Goal: Transaction & Acquisition: Book appointment/travel/reservation

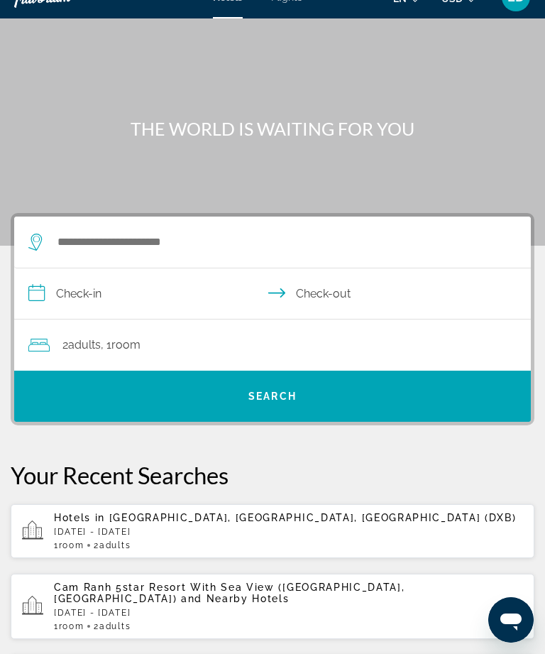
scroll to position [26, 0]
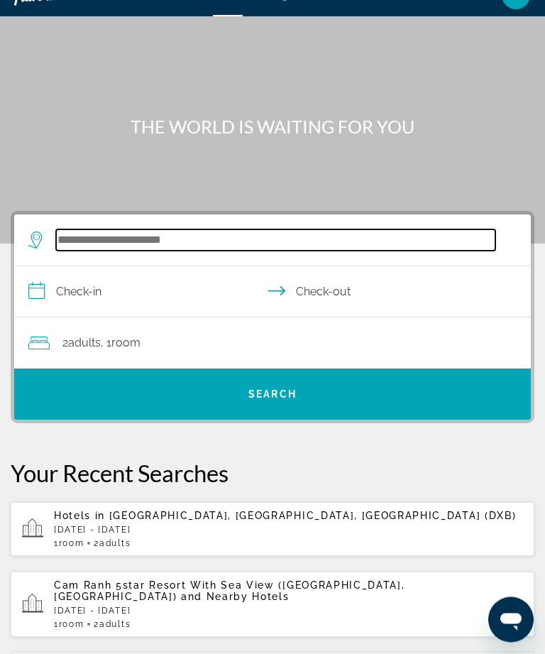
click at [307, 247] on input "Search hotel destination" at bounding box center [276, 240] width 440 height 21
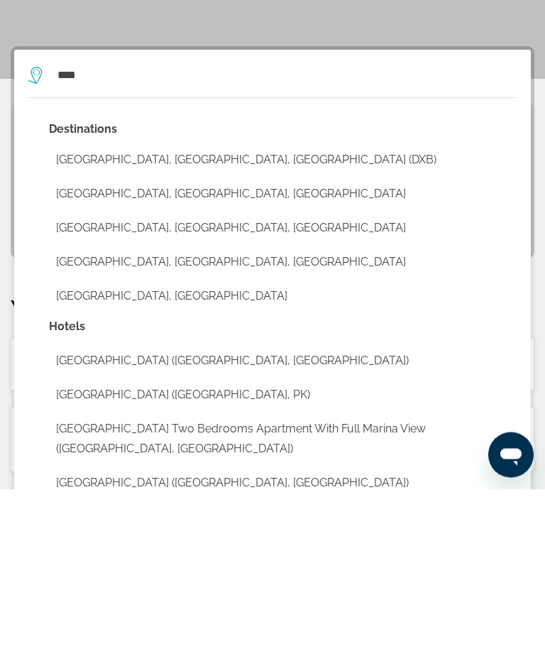
click at [280, 312] on button "[GEOGRAPHIC_DATA], [GEOGRAPHIC_DATA], [GEOGRAPHIC_DATA] (DXB)" at bounding box center [283, 325] width 468 height 27
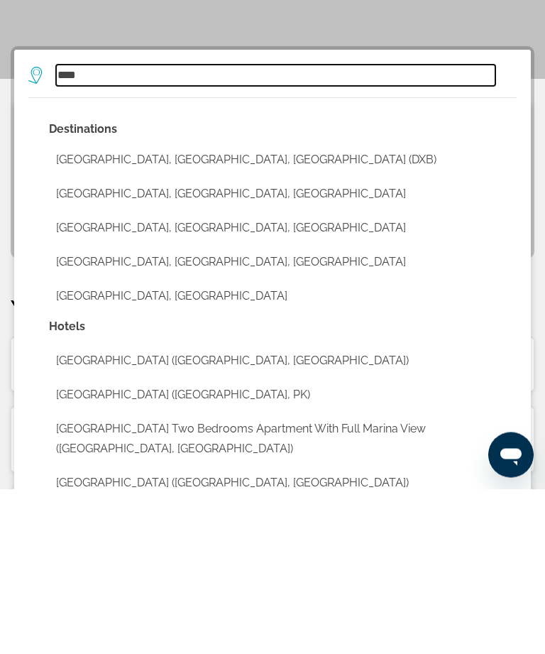
type input "**********"
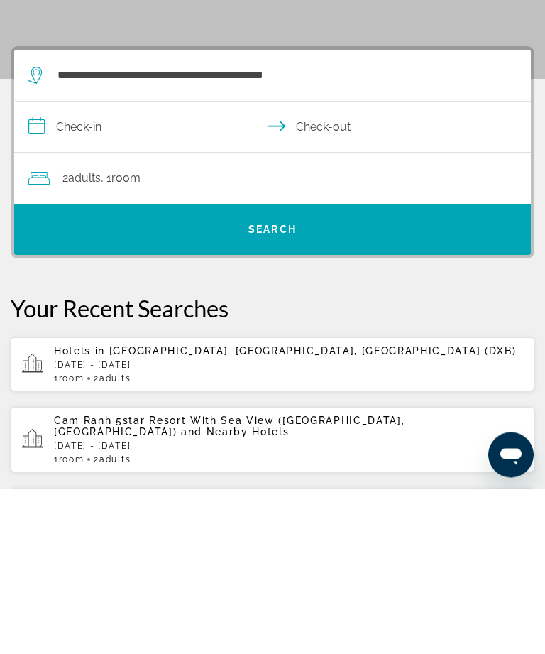
click at [141, 267] on input "**********" at bounding box center [275, 294] width 523 height 55
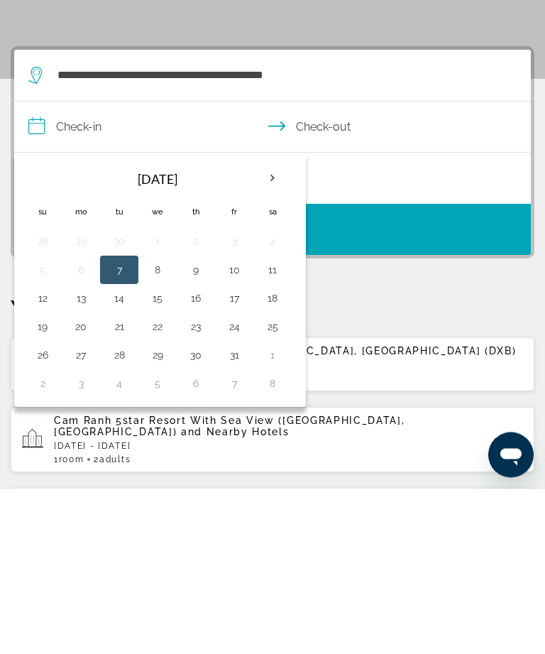
scroll to position [191, 0]
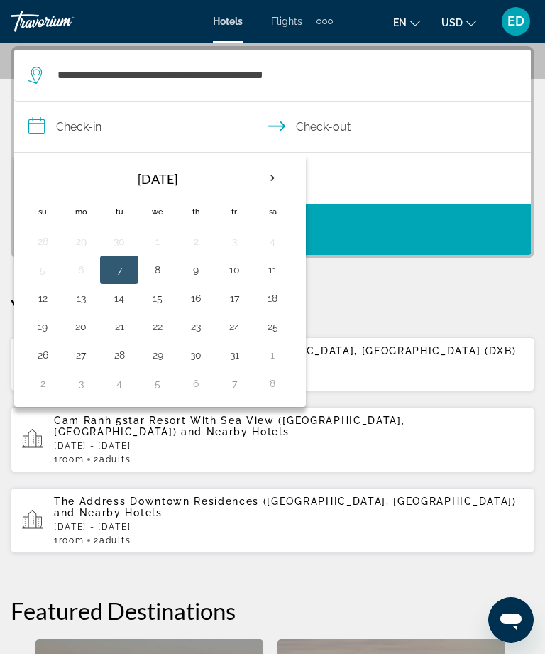
click at [266, 180] on th "Next month" at bounding box center [273, 178] width 38 height 31
click at [266, 183] on th "Next month" at bounding box center [273, 178] width 38 height 31
click at [236, 267] on button "12" at bounding box center [234, 270] width 23 height 20
click at [267, 294] on button "20" at bounding box center [272, 298] width 23 height 20
type input "**********"
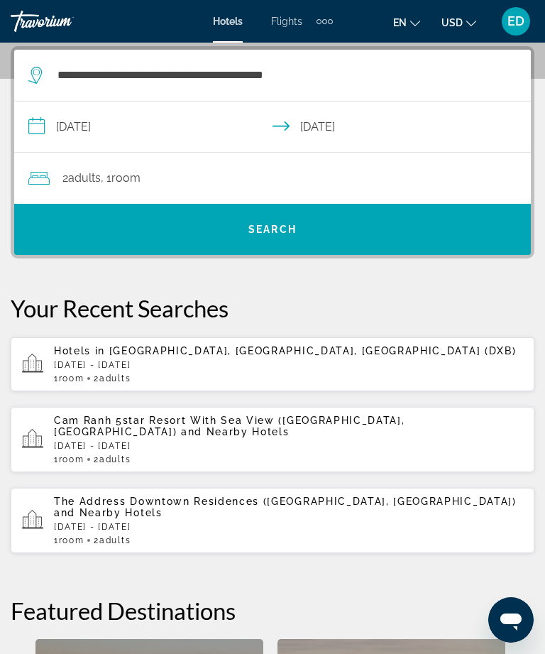
click at [160, 174] on div "2 Adult Adults , 1 Room rooms" at bounding box center [279, 178] width 503 height 20
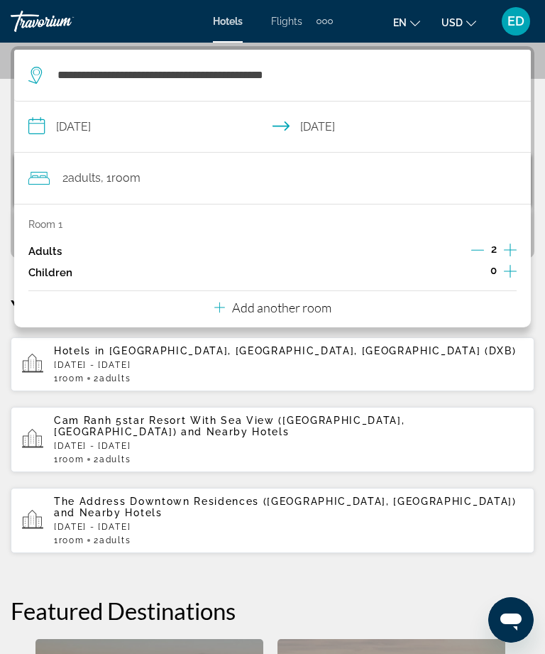
click at [512, 246] on icon "Increment adults" at bounding box center [510, 249] width 13 height 17
click at [512, 249] on icon "Increment adults" at bounding box center [510, 250] width 13 height 13
click at [513, 266] on icon "Increment children" at bounding box center [510, 271] width 13 height 17
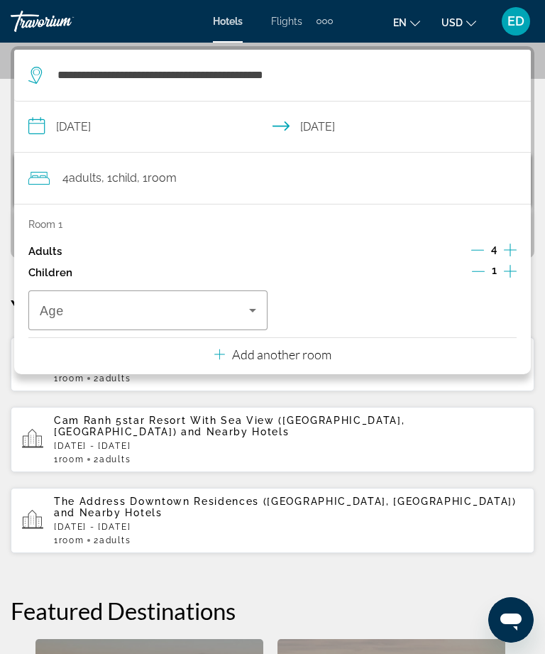
click at [511, 268] on icon "Increment children" at bounding box center [510, 271] width 13 height 17
click at [219, 352] on icon "Travelers: 4 adults, 2 children" at bounding box center [219, 354] width 11 height 17
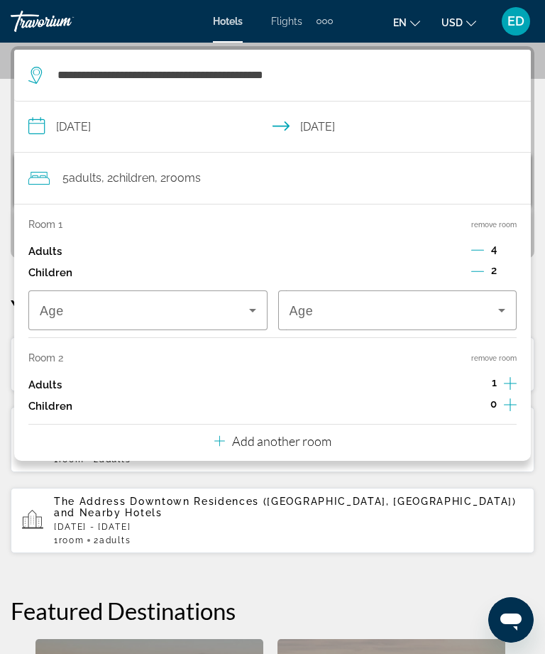
click at [475, 249] on icon "Decrement adults" at bounding box center [478, 250] width 13 height 13
click at [477, 246] on icon "Decrement adults" at bounding box center [478, 250] width 13 height 13
click at [510, 266] on icon "Increment children" at bounding box center [510, 271] width 13 height 17
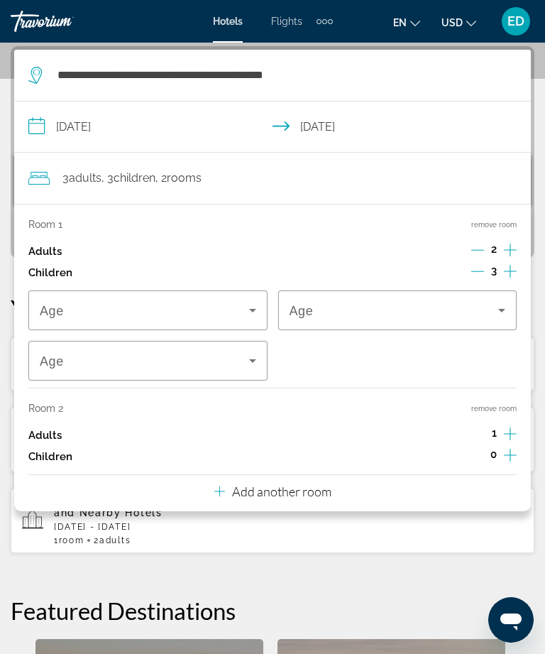
click at [506, 427] on icon "Increment adults" at bounding box center [510, 433] width 13 height 17
click at [511, 428] on icon "Increment adults" at bounding box center [510, 433] width 13 height 17
click at [511, 450] on icon "Increment children" at bounding box center [510, 455] width 13 height 13
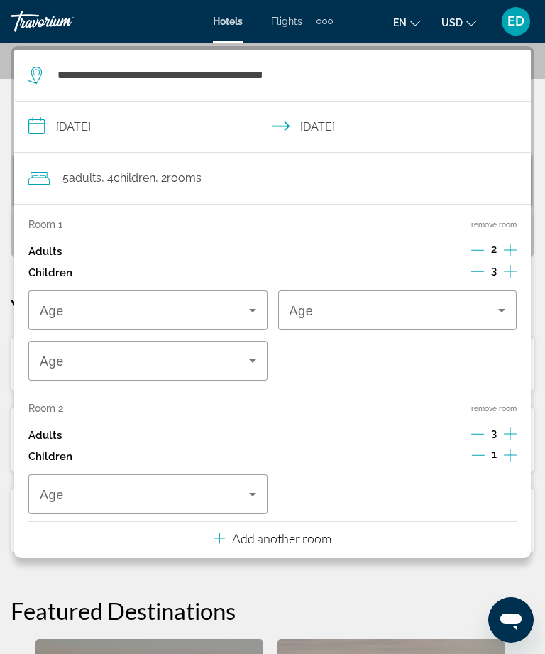
click at [235, 310] on span "Travelers: 5 adults, 4 children" at bounding box center [144, 310] width 209 height 17
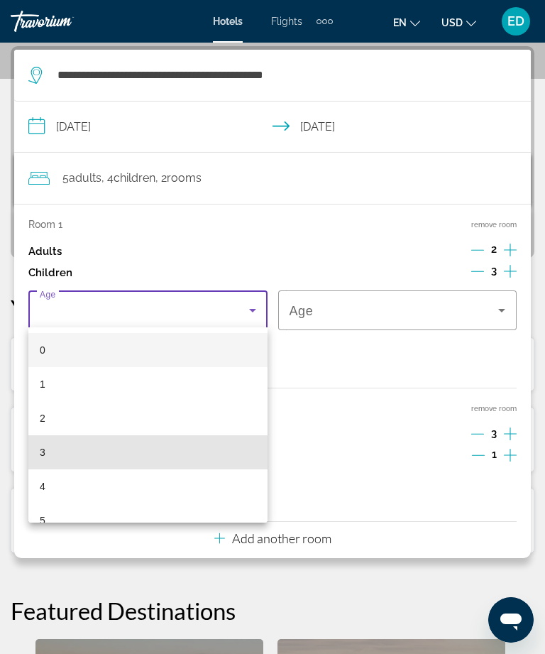
click at [50, 454] on mat-option "3" at bounding box center [147, 452] width 239 height 34
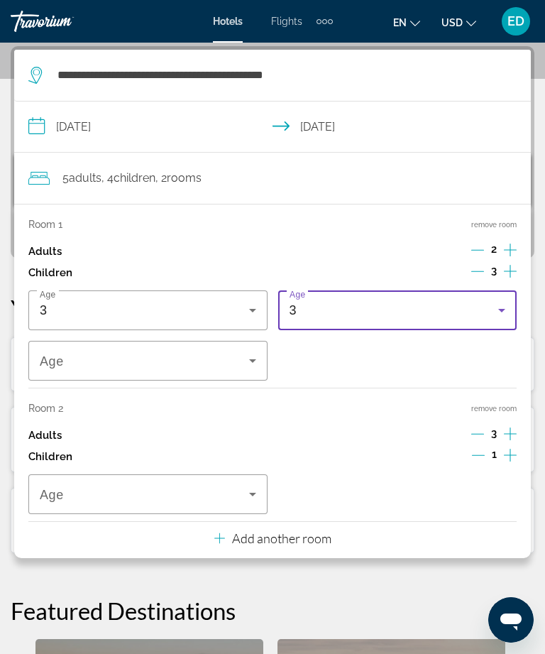
click at [403, 302] on div "3" at bounding box center [394, 310] width 209 height 17
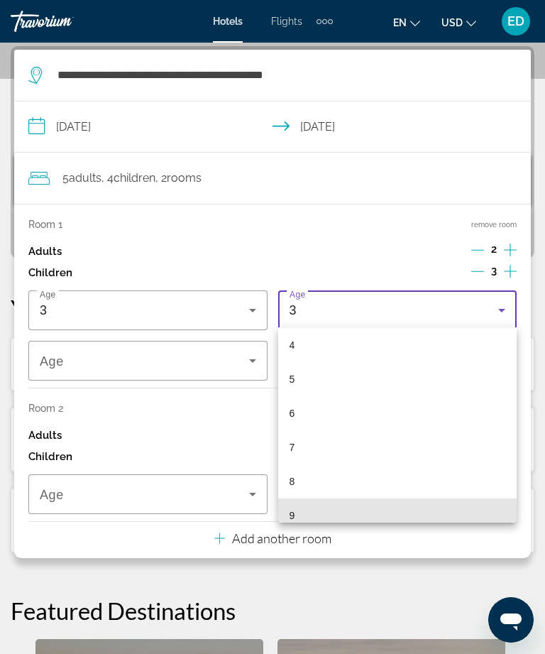
click at [305, 512] on mat-option "9" at bounding box center [397, 515] width 239 height 34
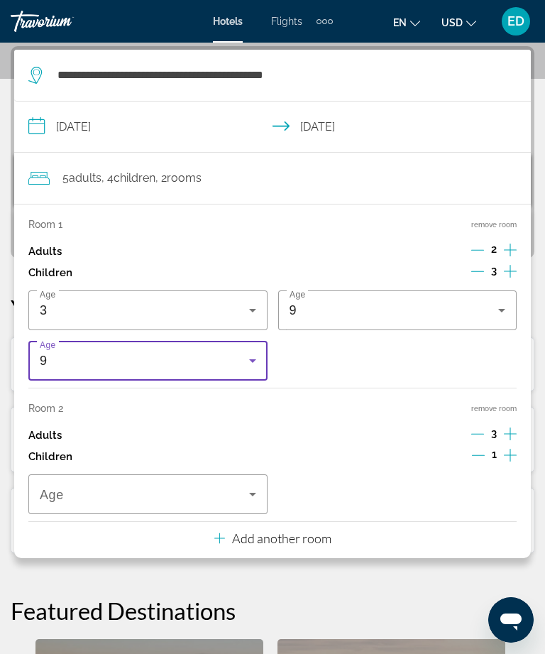
click at [197, 356] on div "9" at bounding box center [144, 360] width 209 height 17
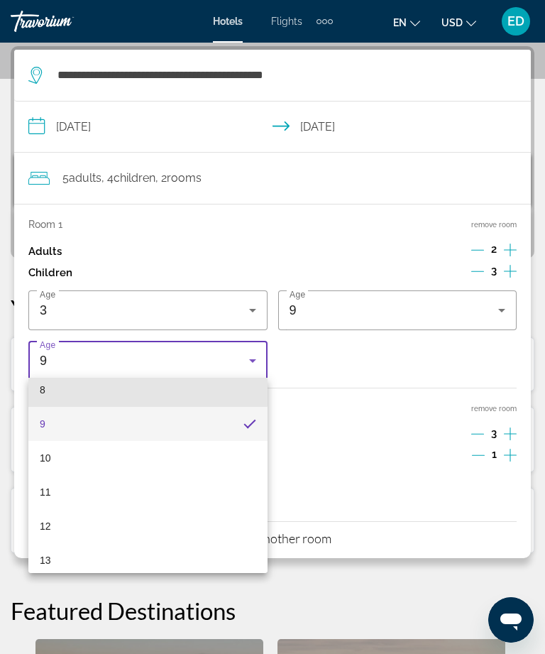
scroll to position [284, 0]
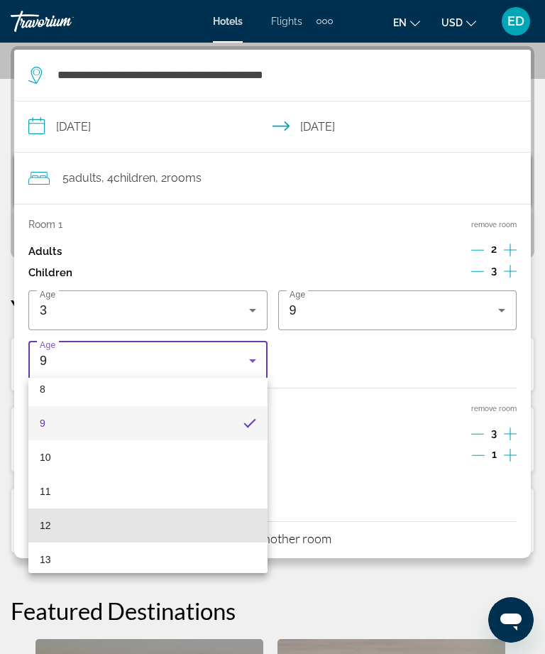
click at [50, 521] on span "12" at bounding box center [45, 525] width 11 height 17
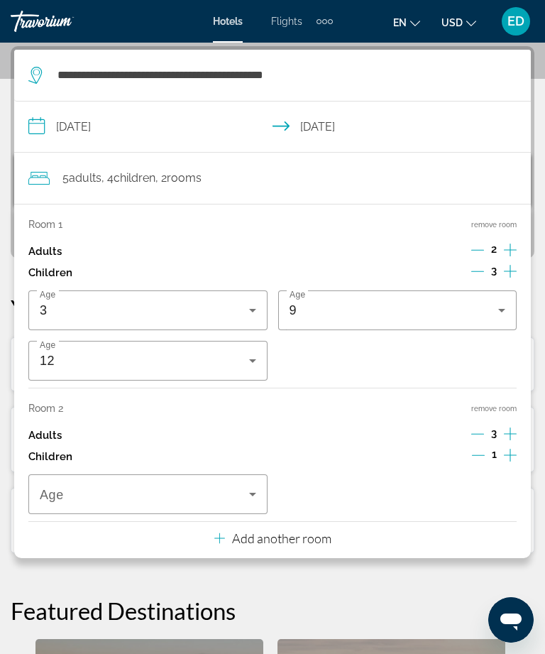
click at [234, 489] on span "Travelers: 5 adults, 4 children" at bounding box center [144, 494] width 209 height 17
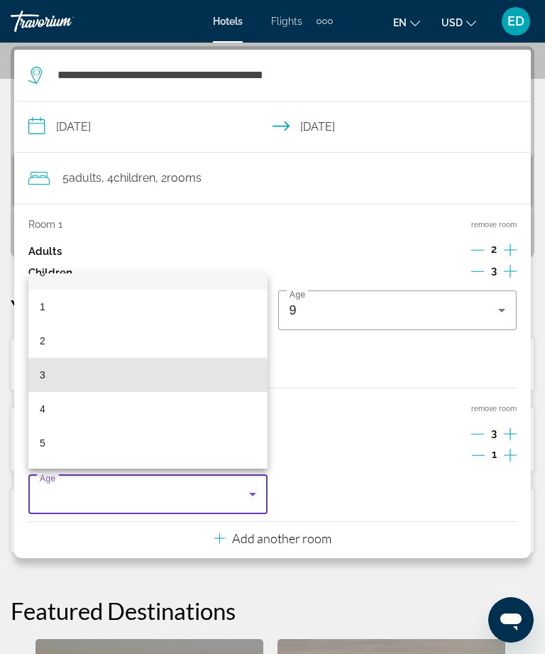
scroll to position [26, 0]
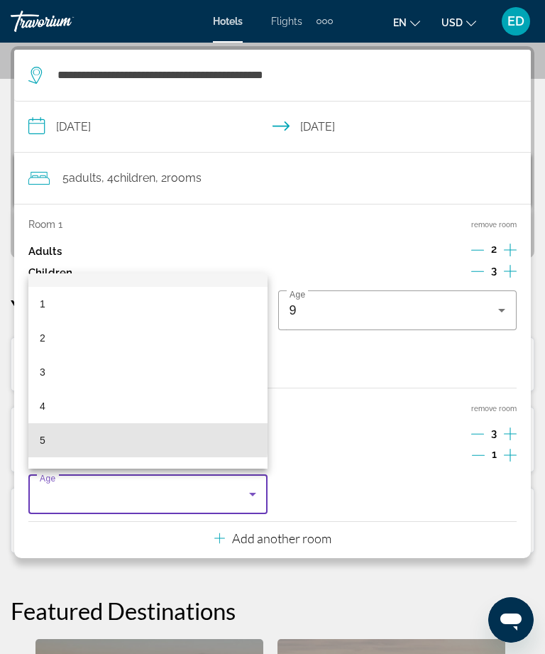
click at [41, 449] on span "5" at bounding box center [43, 440] width 6 height 17
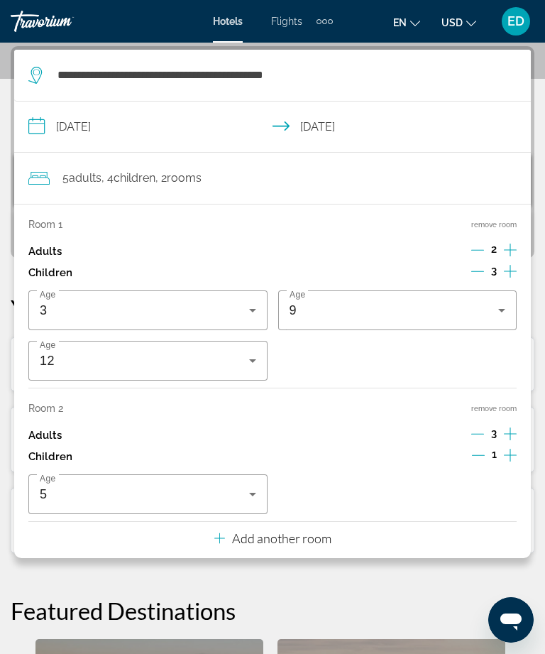
click at [448, 596] on h2 "Featured Destinations" at bounding box center [273, 610] width 524 height 28
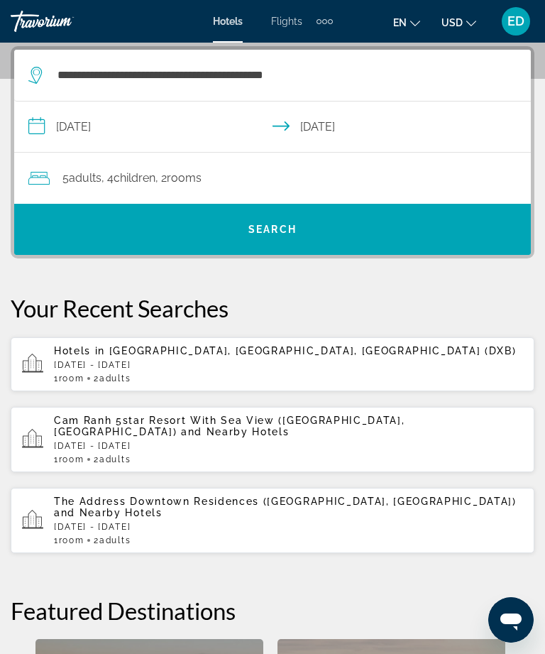
click at [369, 227] on span "Search" at bounding box center [272, 229] width 517 height 34
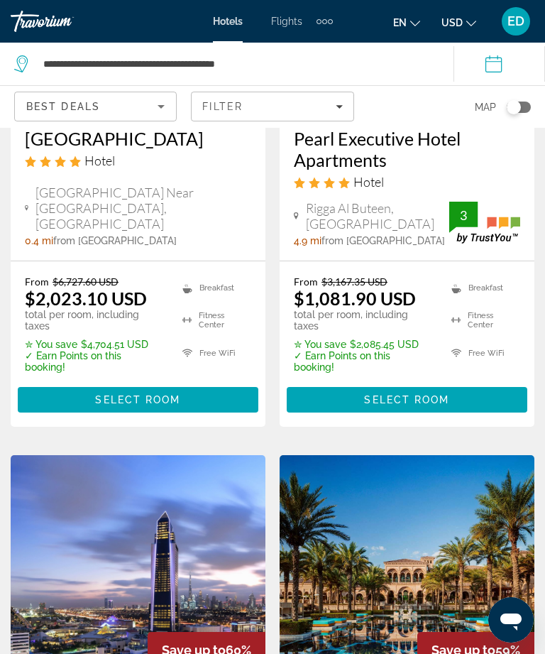
scroll to position [838, 0]
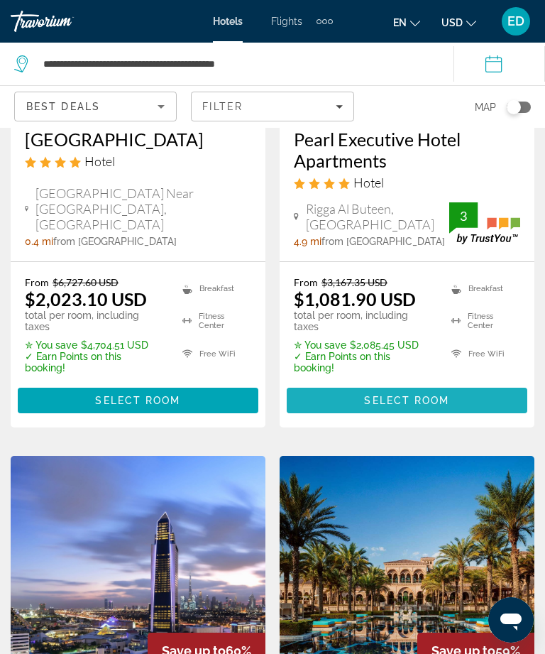
click at [443, 395] on span "Select Room" at bounding box center [406, 400] width 85 height 11
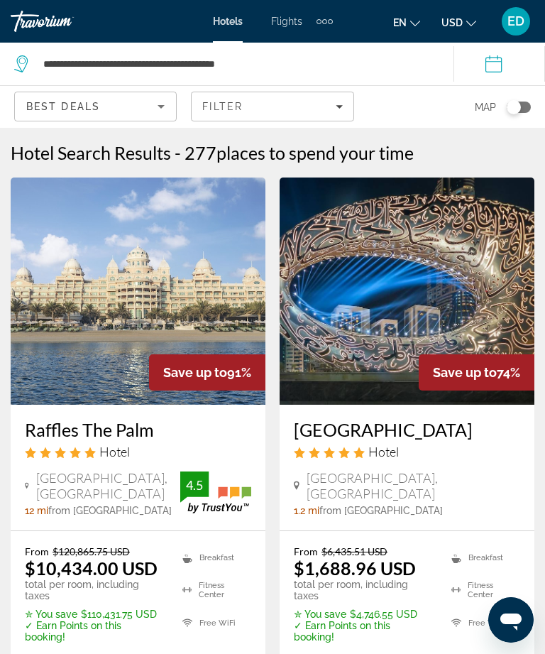
click at [486, 264] on img "Main content" at bounding box center [407, 291] width 255 height 227
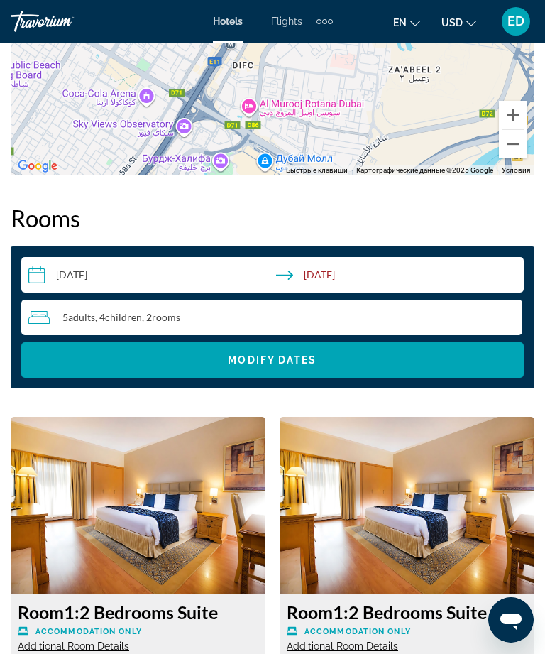
scroll to position [1464, 0]
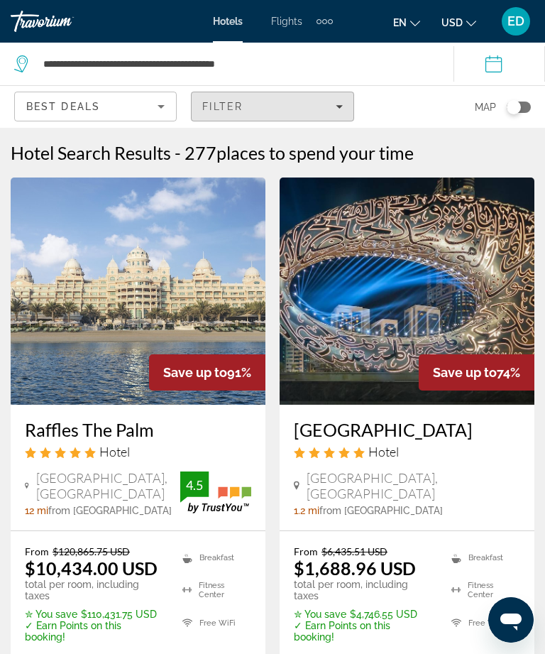
click at [327, 116] on span "Filters" at bounding box center [272, 106] width 161 height 34
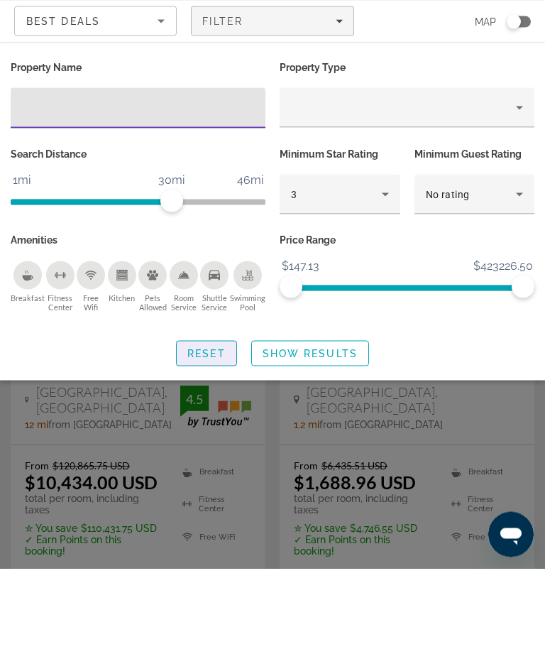
click at [203, 433] on span "Reset" at bounding box center [206, 438] width 38 height 11
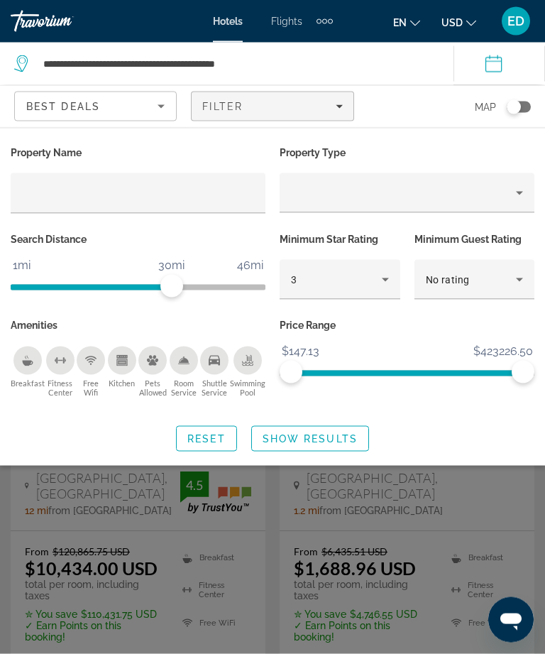
scroll to position [1, 0]
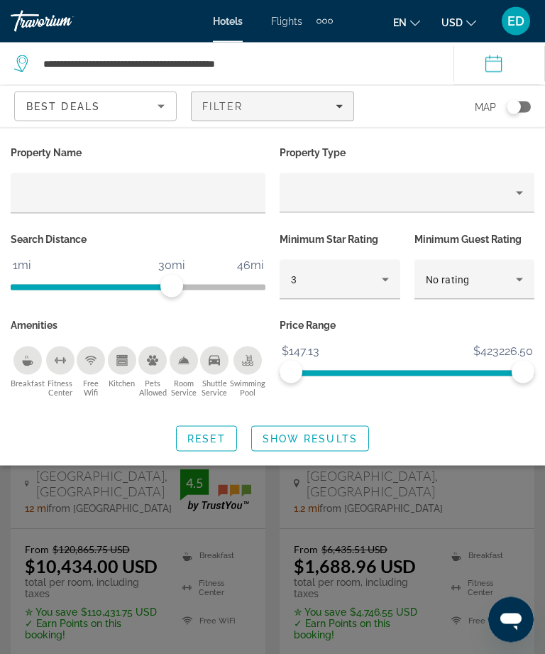
click at [150, 111] on div "Best Deals" at bounding box center [91, 106] width 131 height 17
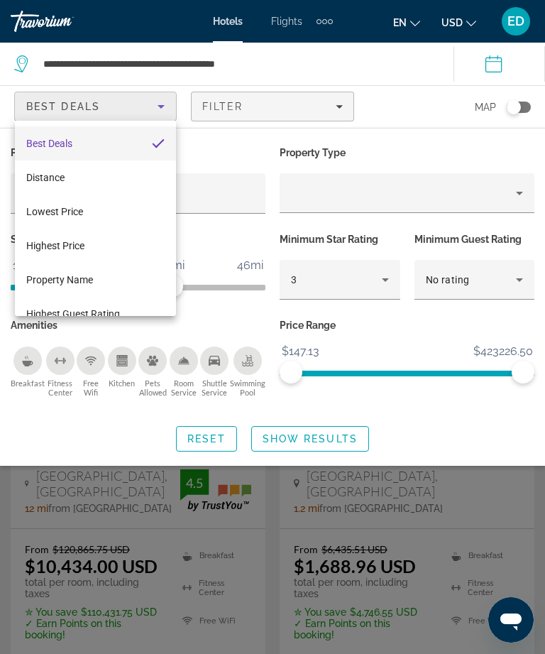
scroll to position [0, 0]
click at [324, 425] on div at bounding box center [272, 327] width 545 height 654
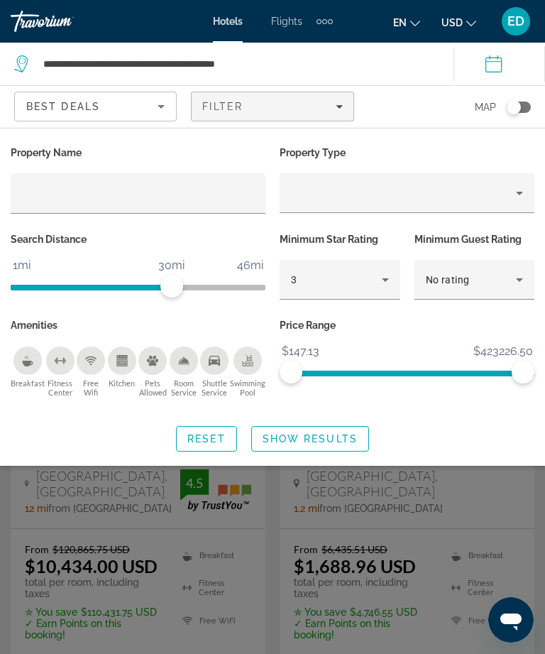
click at [214, 435] on span "Reset" at bounding box center [206, 438] width 38 height 11
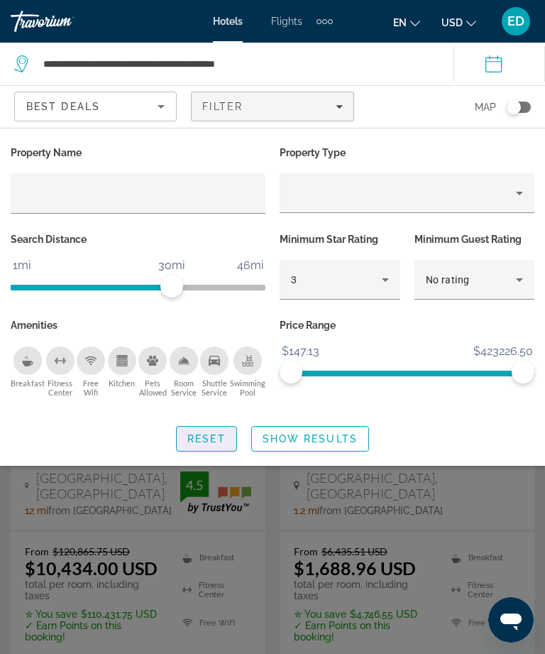
click at [203, 437] on span "Reset" at bounding box center [206, 438] width 38 height 11
click at [464, 492] on div "Search widget" at bounding box center [272, 433] width 545 height 441
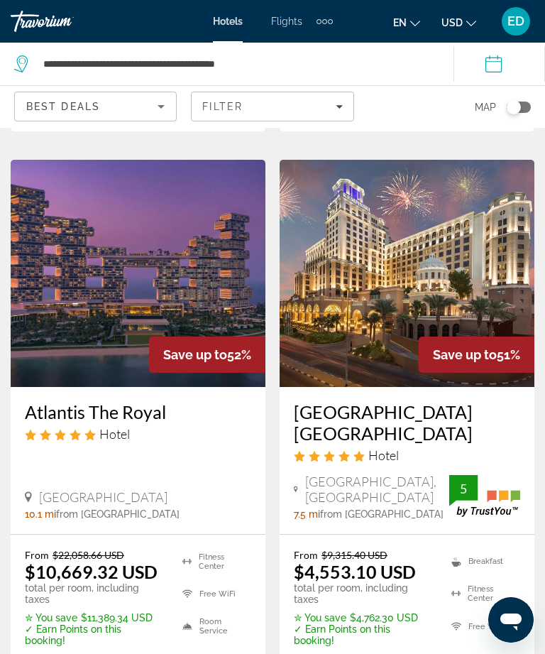
scroll to position [3170, 0]
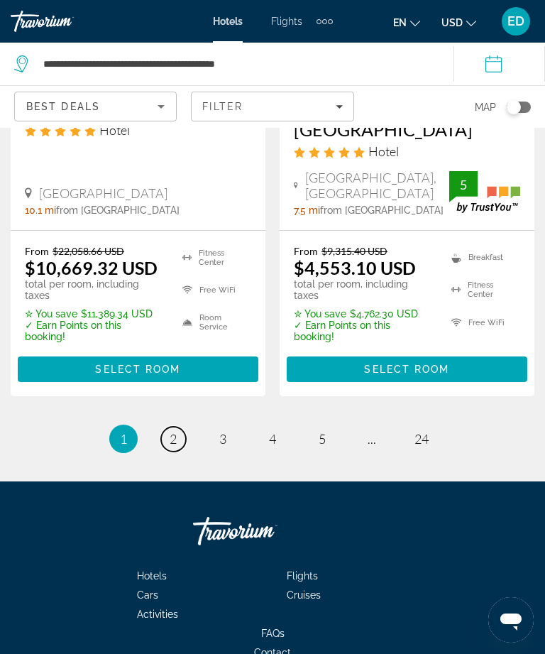
click at [172, 431] on span "2" at bounding box center [173, 439] width 7 height 16
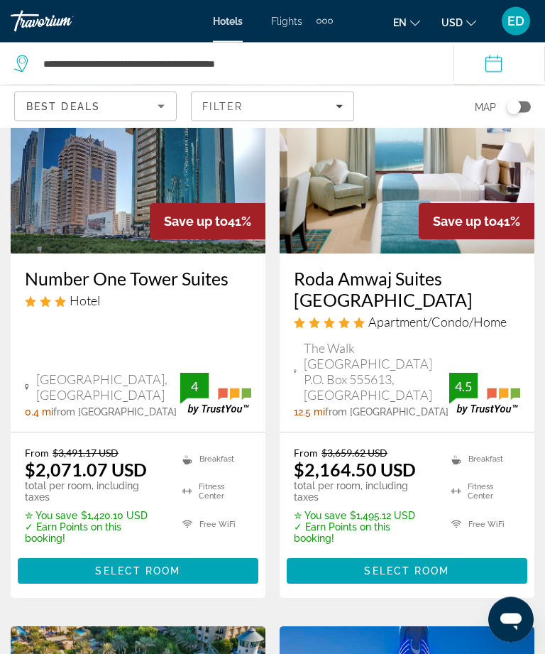
scroll to position [746, 0]
click at [222, 554] on span "Main content" at bounding box center [138, 571] width 241 height 34
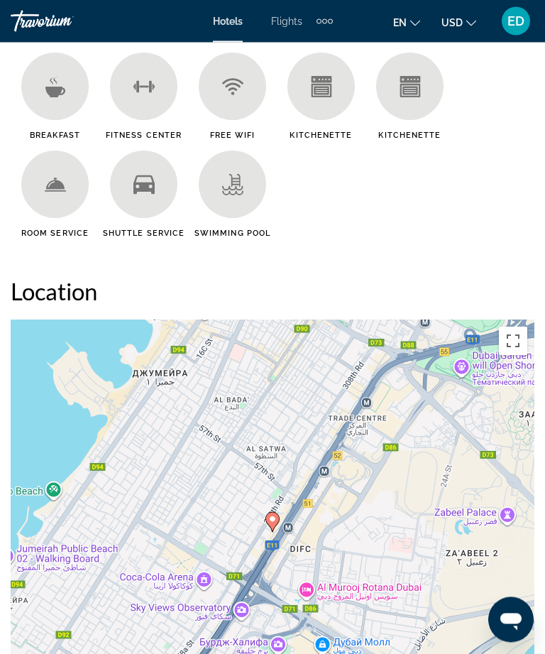
scroll to position [876, 0]
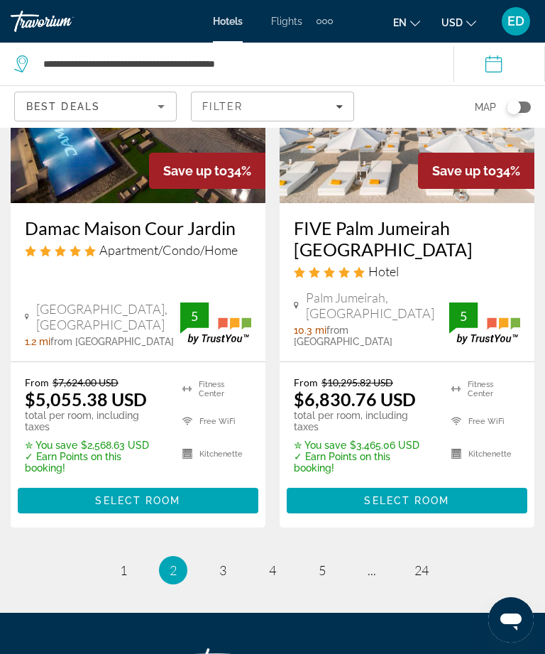
scroll to position [3084, 0]
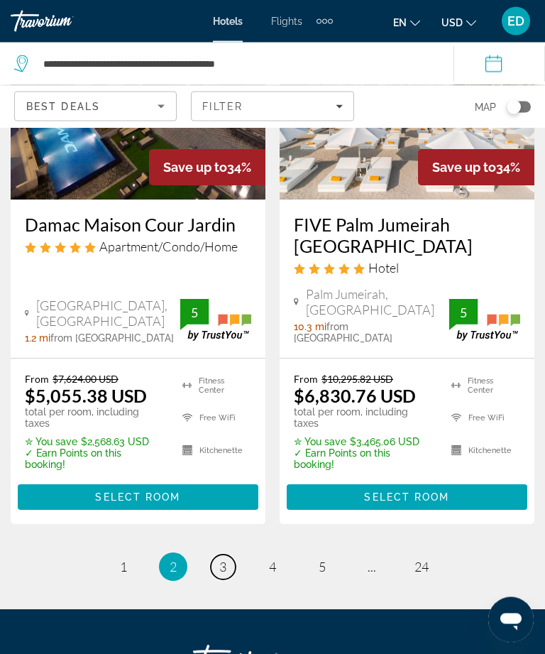
click at [219, 560] on span "3" at bounding box center [222, 568] width 7 height 16
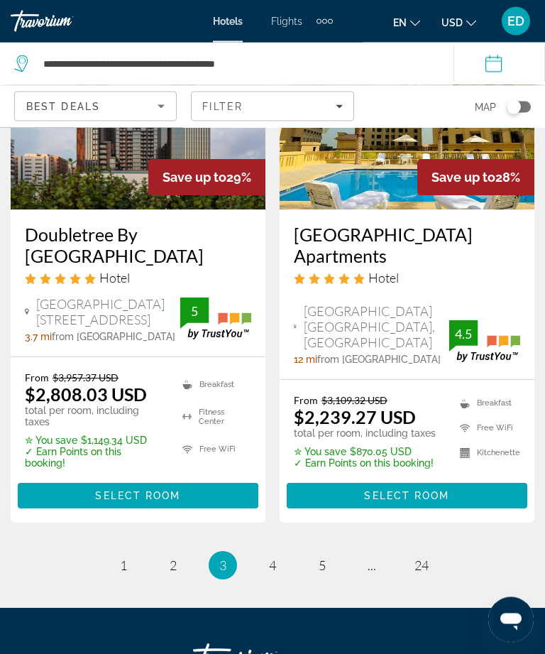
scroll to position [3081, 0]
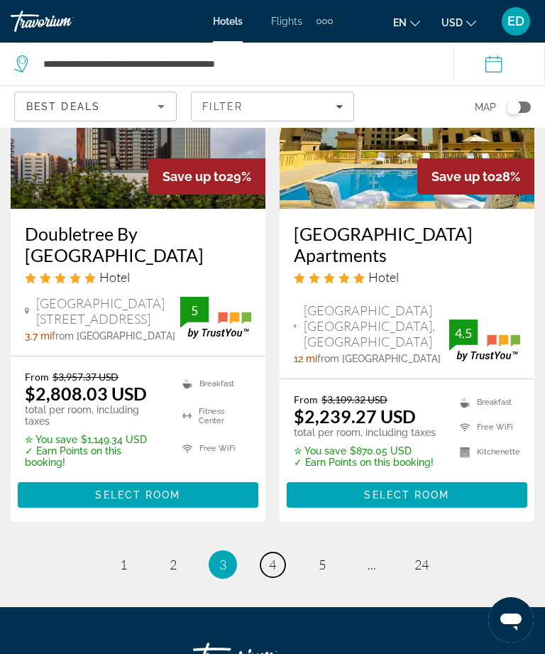
click at [283, 552] on link "page 4" at bounding box center [273, 564] width 25 height 25
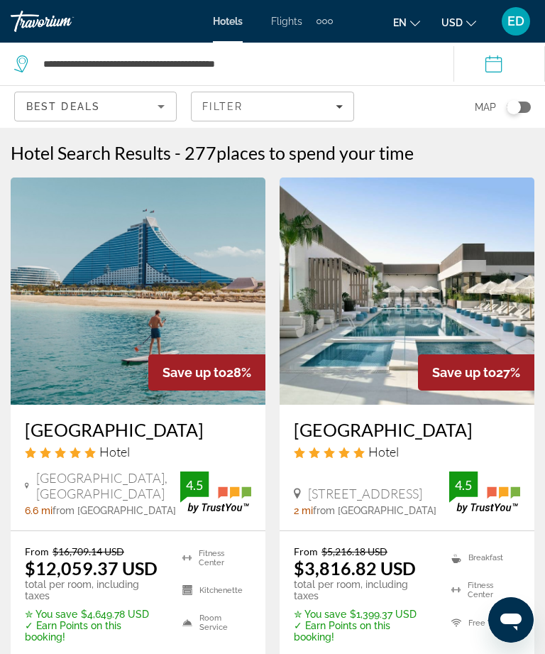
click at [342, 103] on icon "Filters" at bounding box center [339, 106] width 7 height 7
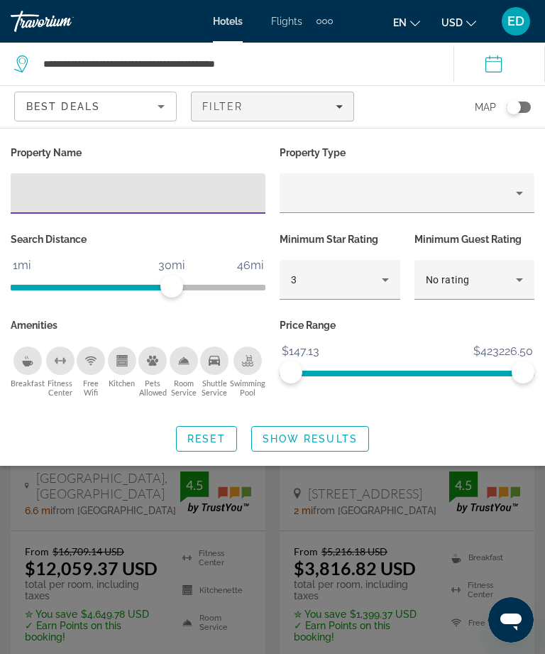
click at [162, 101] on icon "Sort by" at bounding box center [161, 106] width 17 height 17
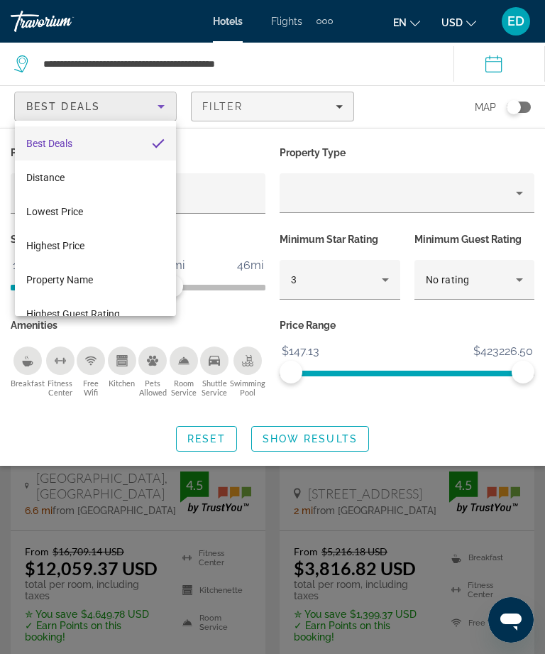
click at [492, 160] on div at bounding box center [272, 327] width 545 height 654
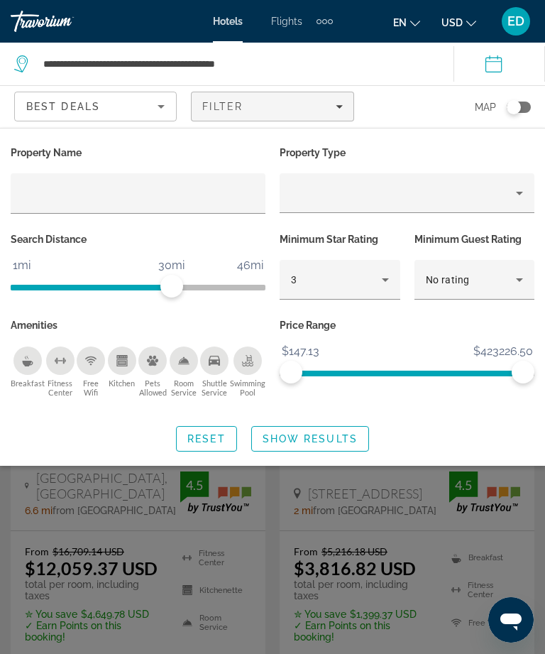
click at [393, 284] on icon "Hotel Filters" at bounding box center [385, 279] width 17 height 17
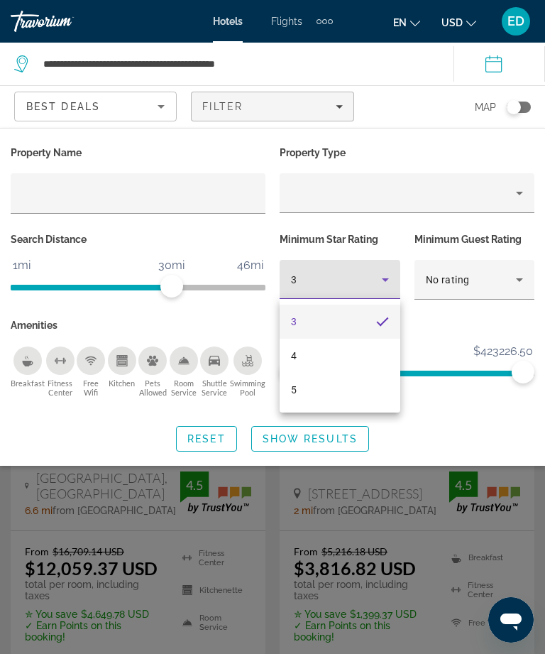
click at [438, 219] on div at bounding box center [272, 327] width 545 height 654
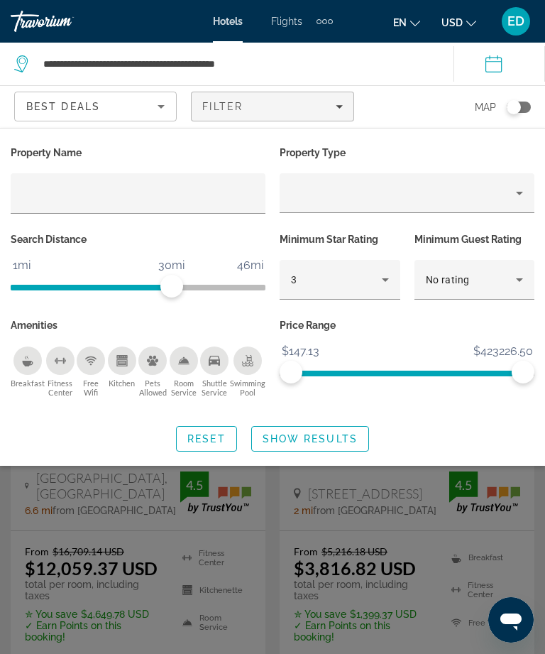
click at [516, 284] on icon "Hotel Filters" at bounding box center [519, 279] width 17 height 17
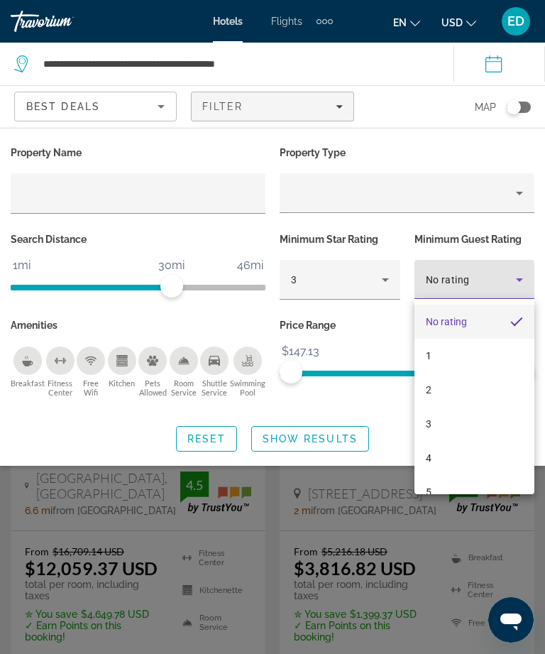
click at [525, 285] on div at bounding box center [272, 327] width 545 height 654
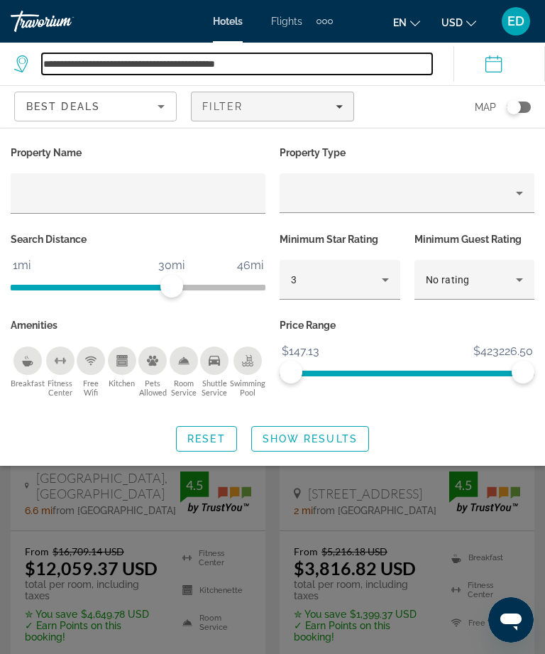
click at [396, 66] on input "**********" at bounding box center [237, 63] width 391 height 21
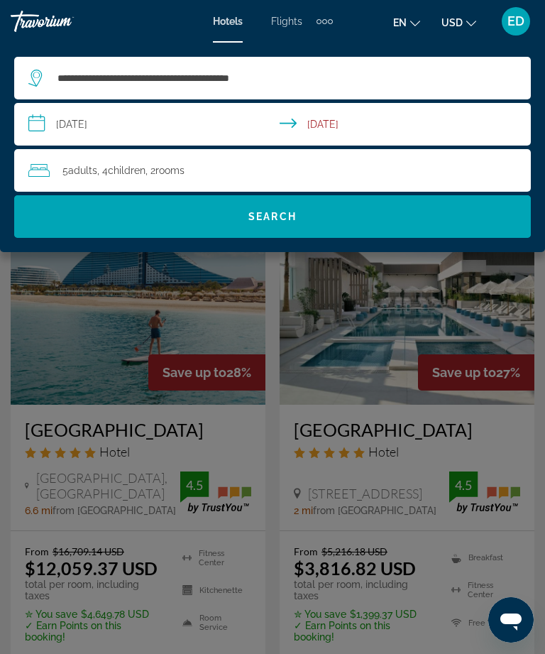
click at [407, 223] on span "Search" at bounding box center [272, 217] width 517 height 34
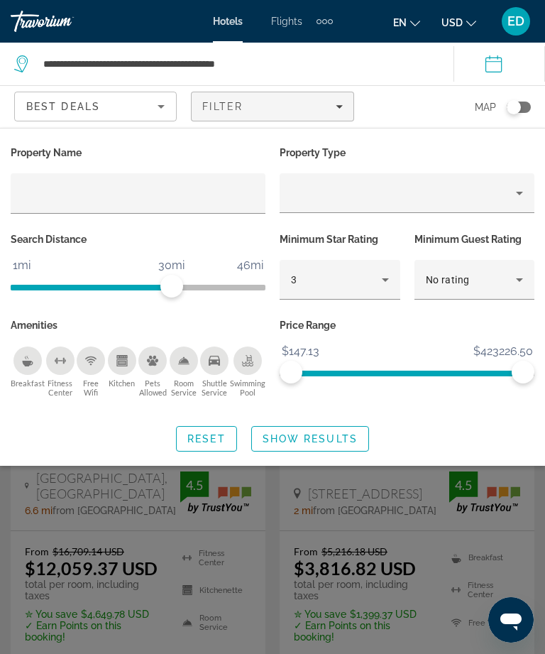
click at [210, 439] on span "Reset" at bounding box center [206, 438] width 38 height 11
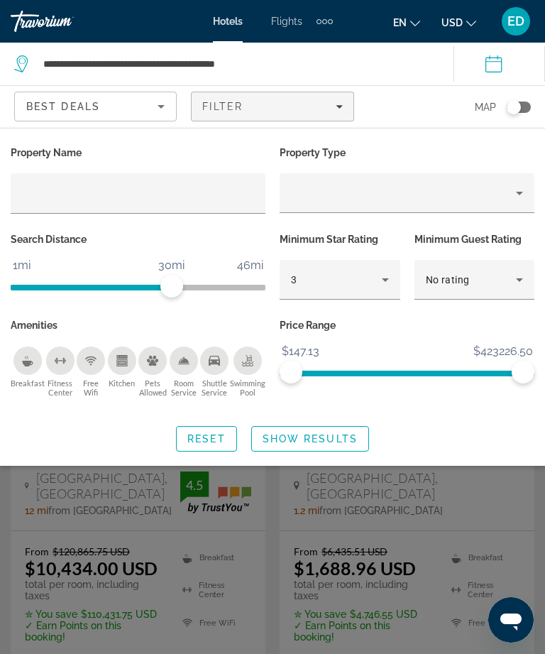
click at [203, 433] on span "Reset" at bounding box center [206, 438] width 38 height 11
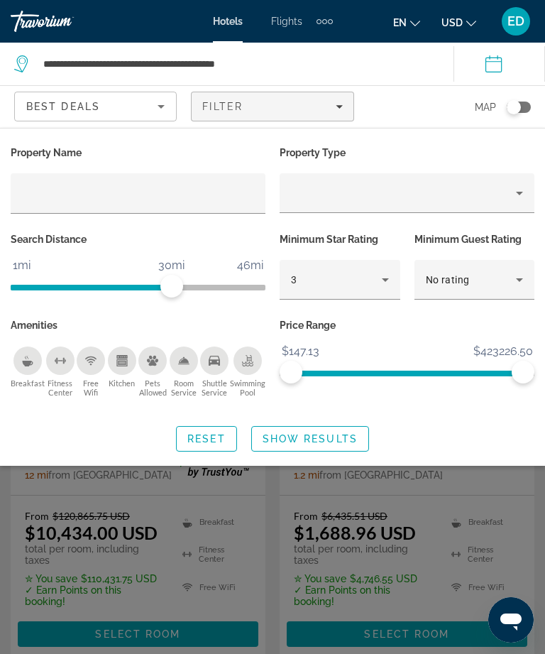
click at [337, 441] on span "Show Results" at bounding box center [310, 438] width 95 height 11
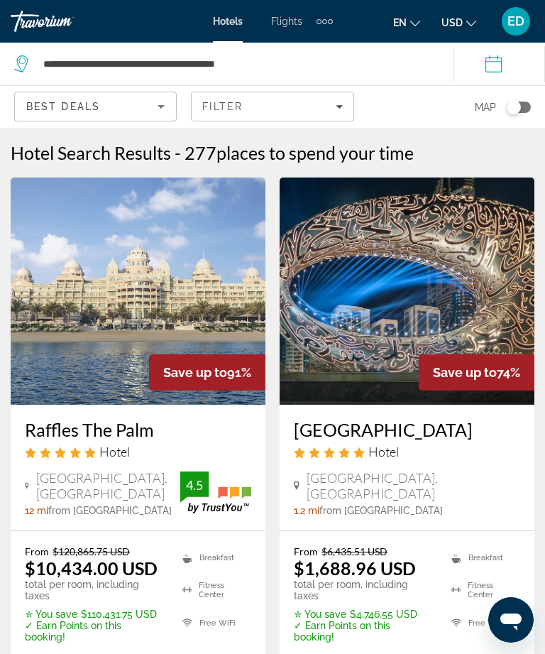
click at [447, 347] on img "Main content" at bounding box center [407, 291] width 255 height 227
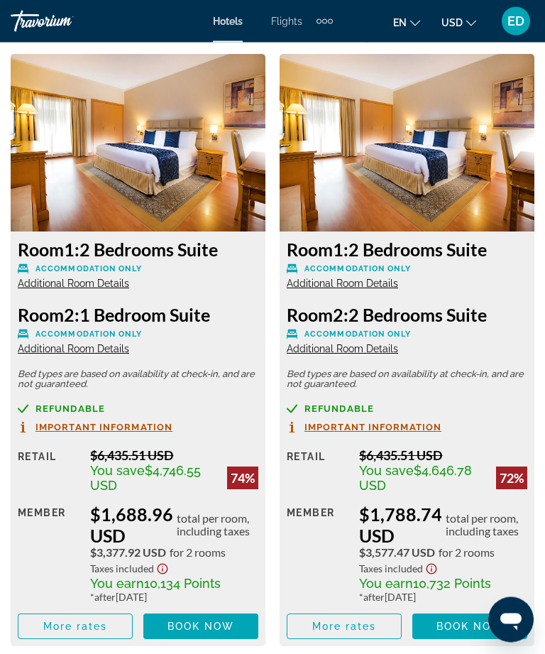
scroll to position [1834, 0]
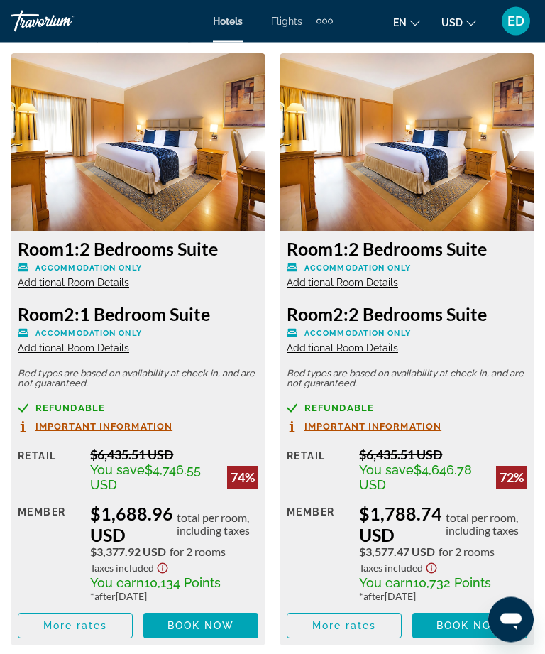
click at [109, 286] on span "Additional Room Details" at bounding box center [73, 283] width 111 height 11
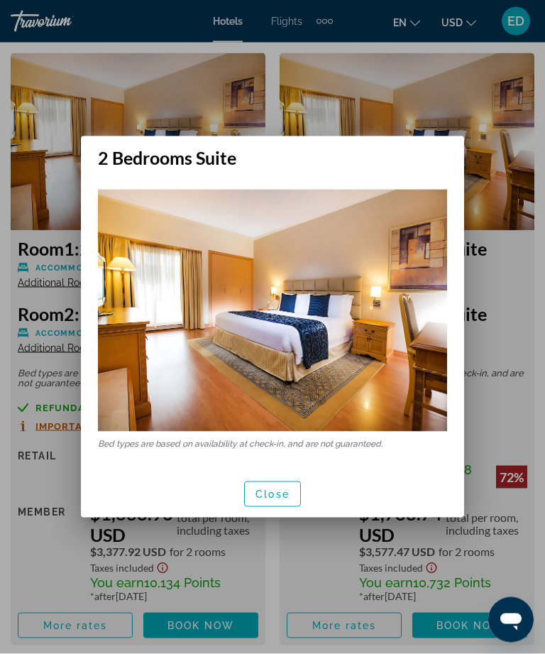
scroll to position [0, 0]
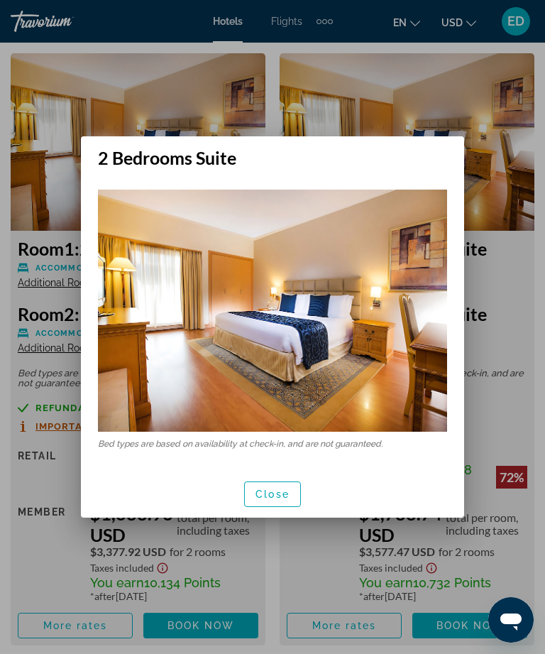
click at [286, 493] on span "Close" at bounding box center [273, 494] width 34 height 11
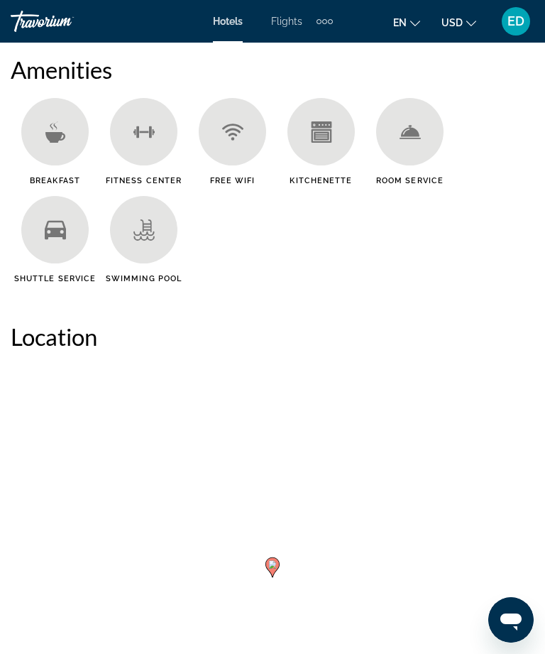
scroll to position [824, 0]
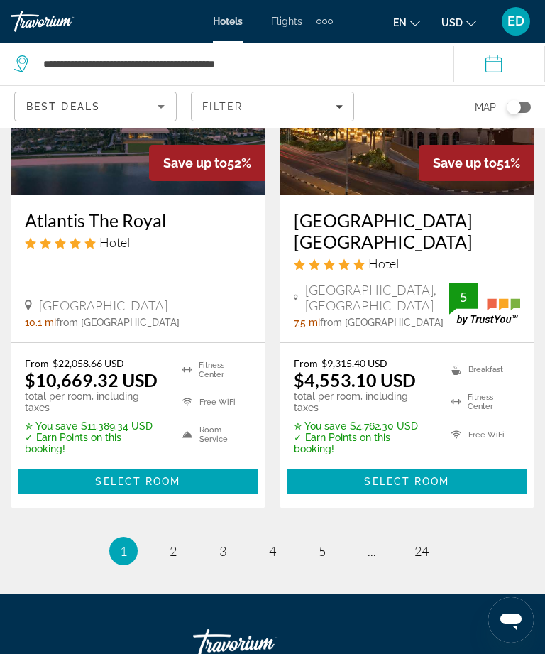
scroll to position [3170, 0]
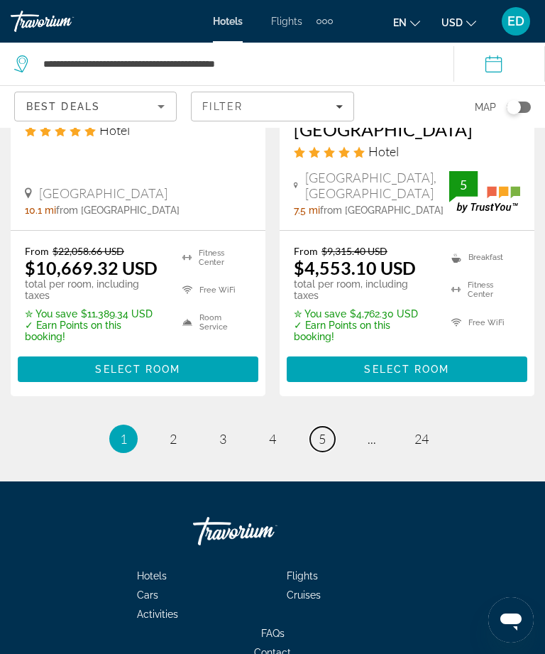
click at [325, 431] on span "5" at bounding box center [322, 439] width 7 height 16
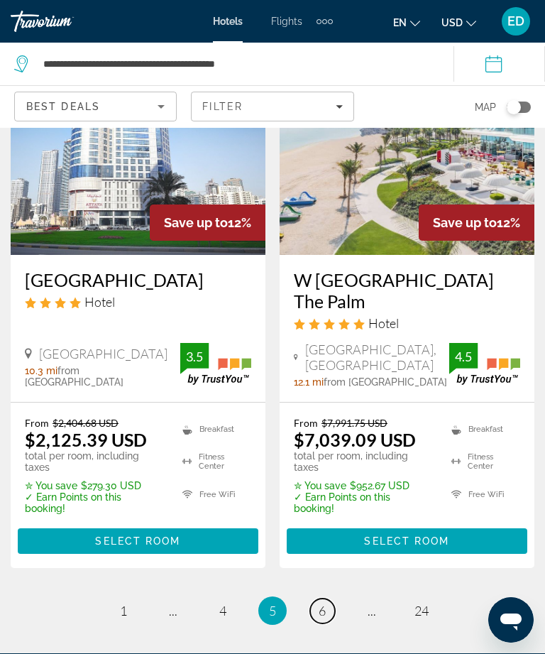
scroll to position [3086, 0]
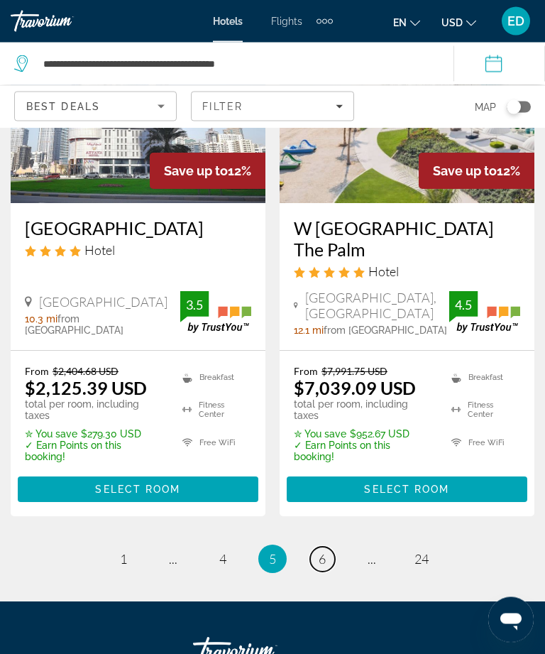
click at [326, 552] on span "6" at bounding box center [322, 560] width 7 height 16
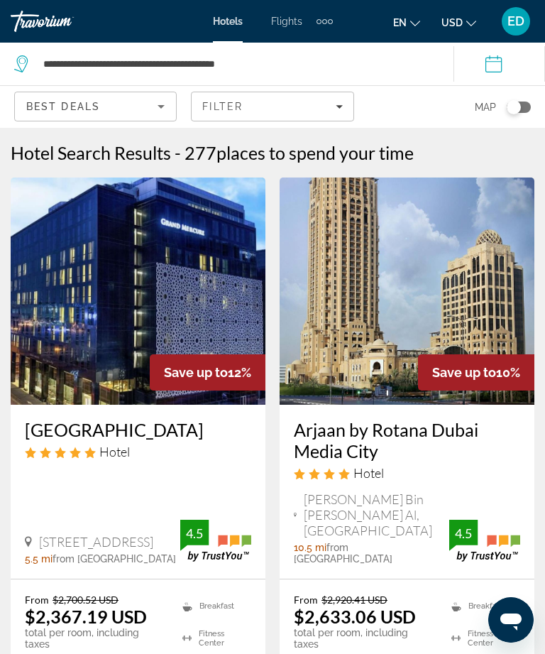
click at [320, 26] on div "Extra navigation items" at bounding box center [325, 21] width 16 height 21
click at [310, 104] on span "Activities" at bounding box center [300, 98] width 41 height 11
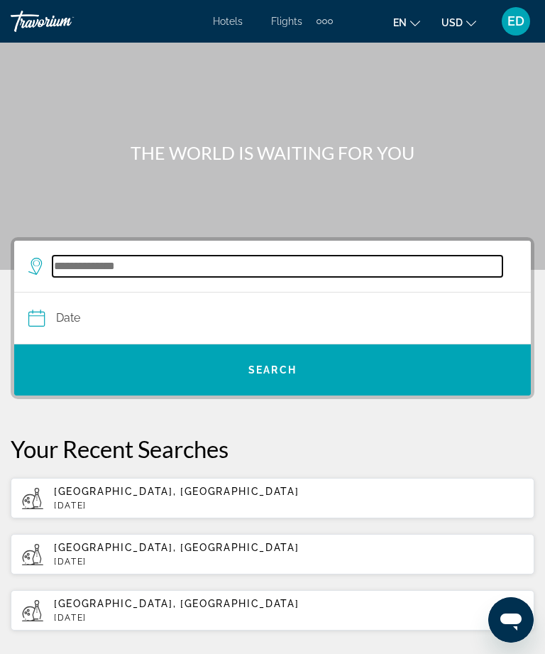
click at [298, 275] on input "Search destination" at bounding box center [278, 266] width 450 height 21
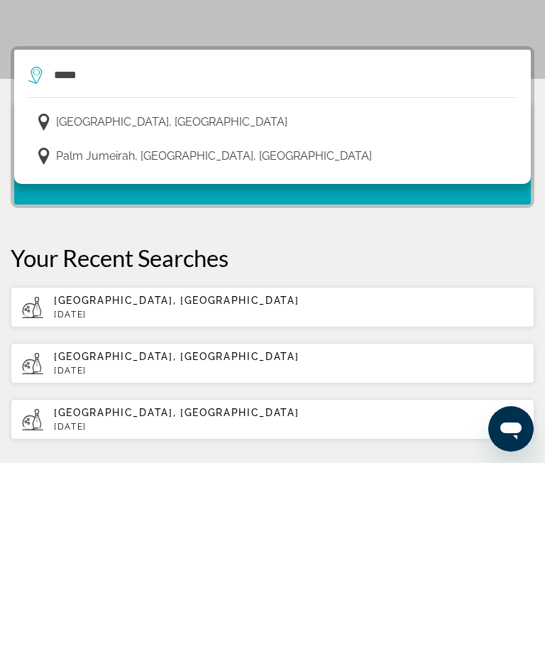
click at [197, 300] on button "[GEOGRAPHIC_DATA], [GEOGRAPHIC_DATA]" at bounding box center [272, 313] width 489 height 27
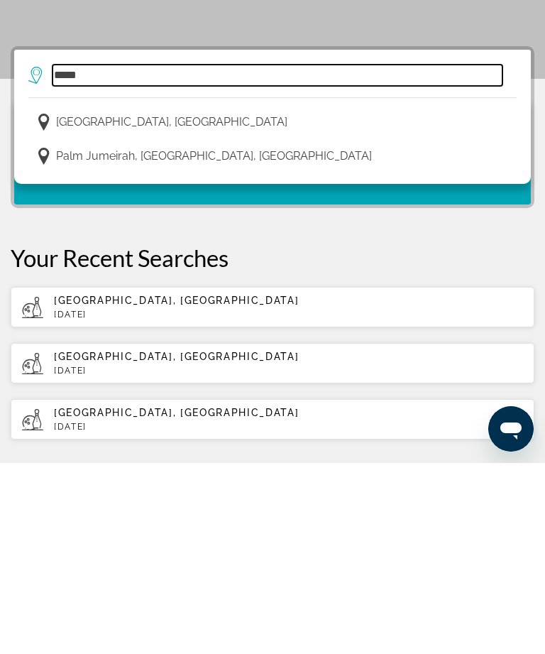
type input "**********"
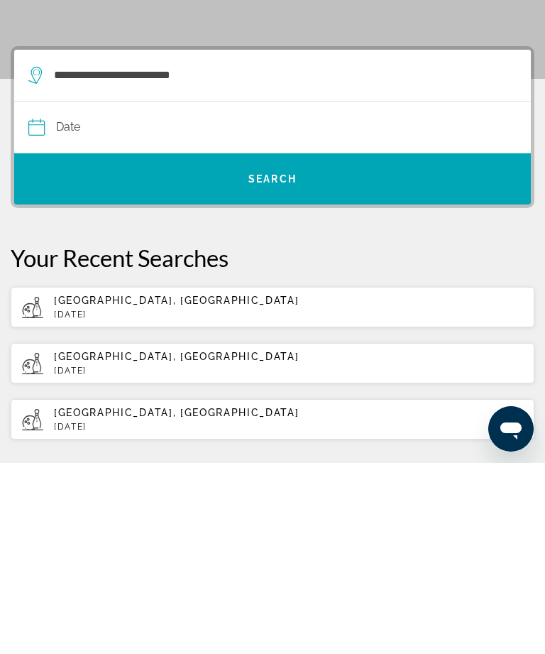
click at [195, 293] on input "Date" at bounding box center [150, 320] width 250 height 55
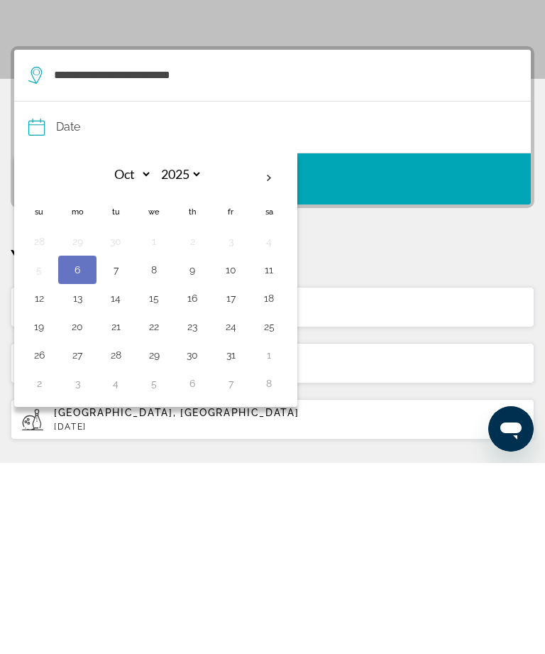
scroll to position [191, 0]
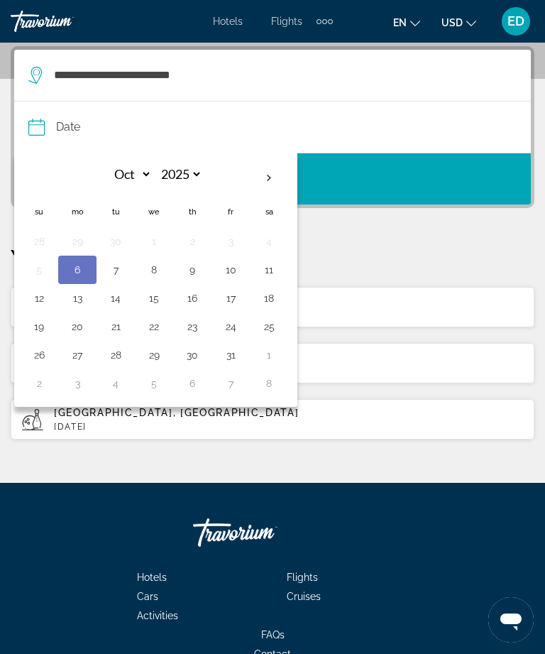
click at [263, 175] on th "Next month" at bounding box center [269, 178] width 38 height 31
click at [268, 176] on th "Next month" at bounding box center [269, 178] width 38 height 31
click at [266, 173] on th "Next month" at bounding box center [269, 178] width 38 height 31
select select "*"
select select "****"
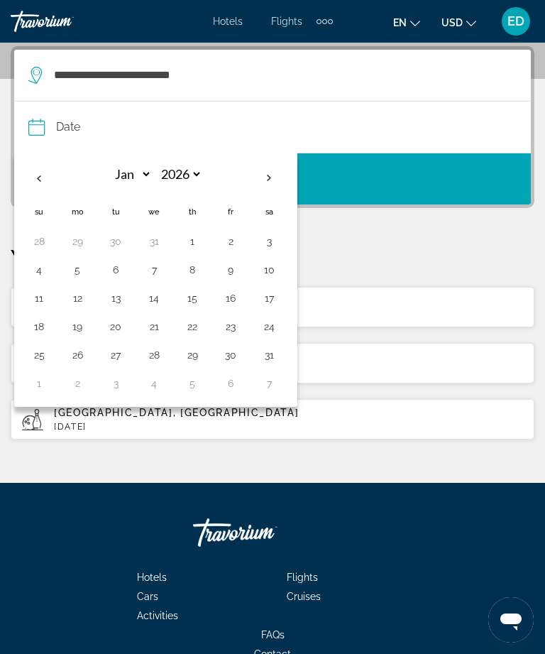
click at [45, 174] on th "Previous month" at bounding box center [39, 178] width 38 height 31
select select "**"
select select "****"
click at [267, 266] on button "13" at bounding box center [269, 270] width 23 height 20
type input "**********"
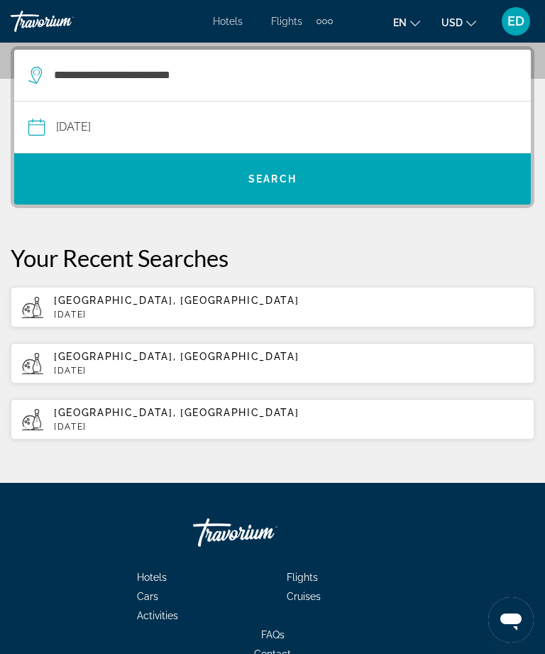
click at [329, 186] on span "Search" at bounding box center [272, 179] width 517 height 34
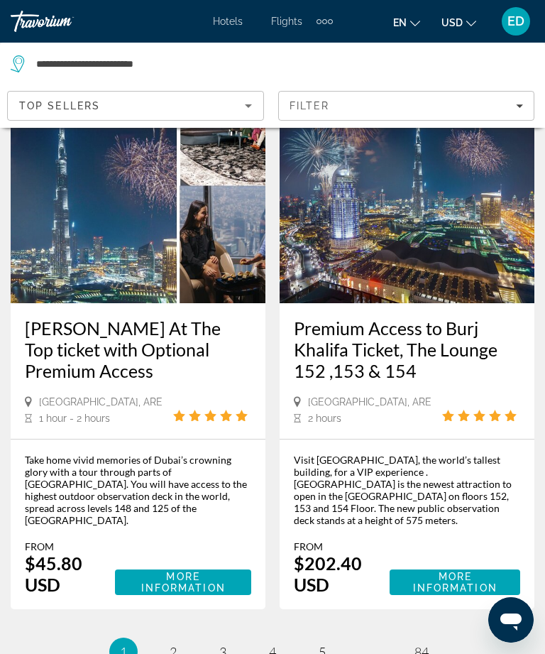
scroll to position [3521, 0]
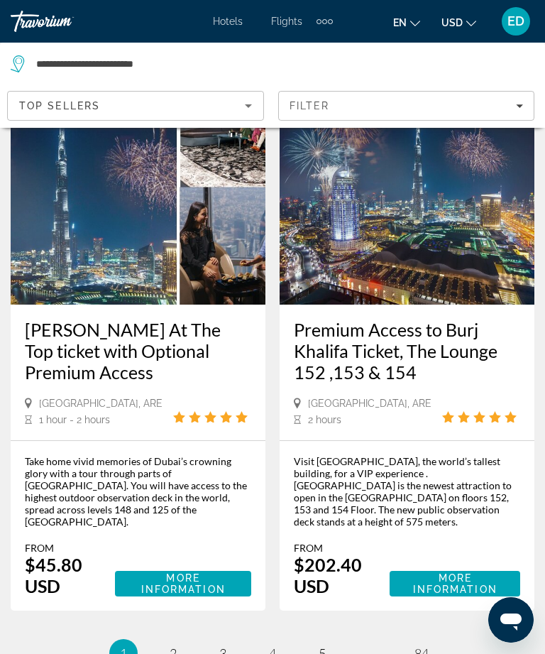
click at [160, 639] on ul "1 / 84 You're on page 1 page 2 page 3 page 4 page 5 page ... page 84" at bounding box center [273, 653] width 524 height 28
click at [179, 641] on link "page 2" at bounding box center [173, 653] width 25 height 25
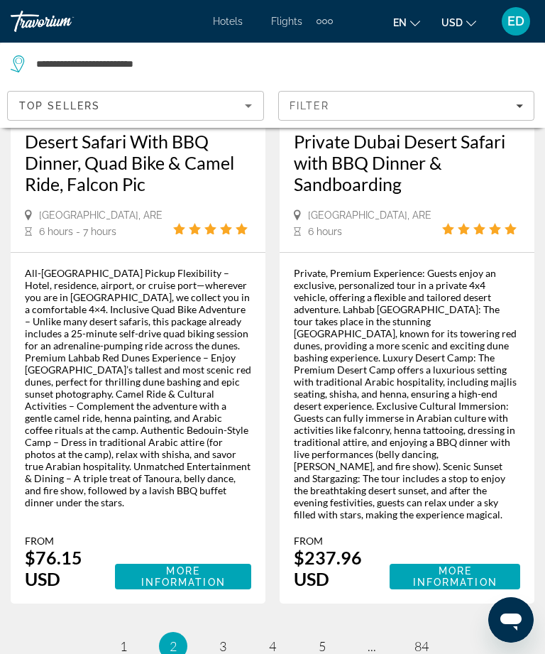
scroll to position [3761, 0]
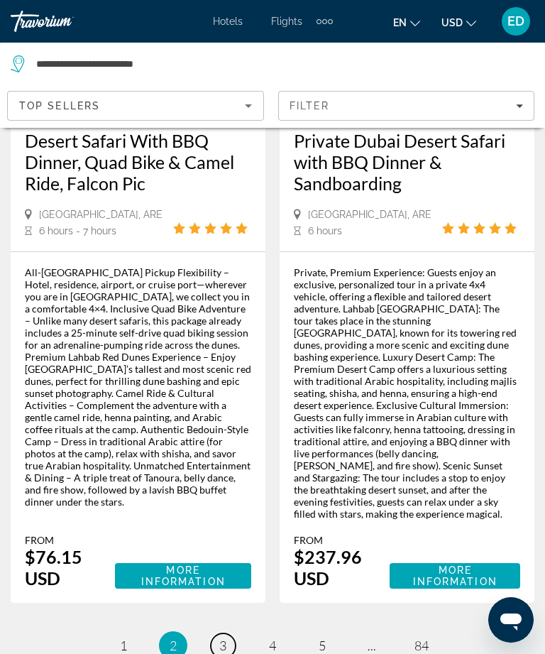
click at [227, 638] on span "3" at bounding box center [222, 646] width 7 height 16
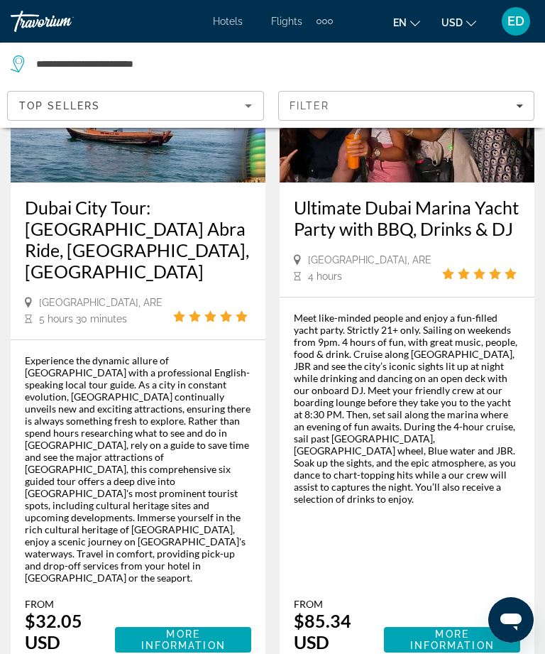
scroll to position [3673, 0]
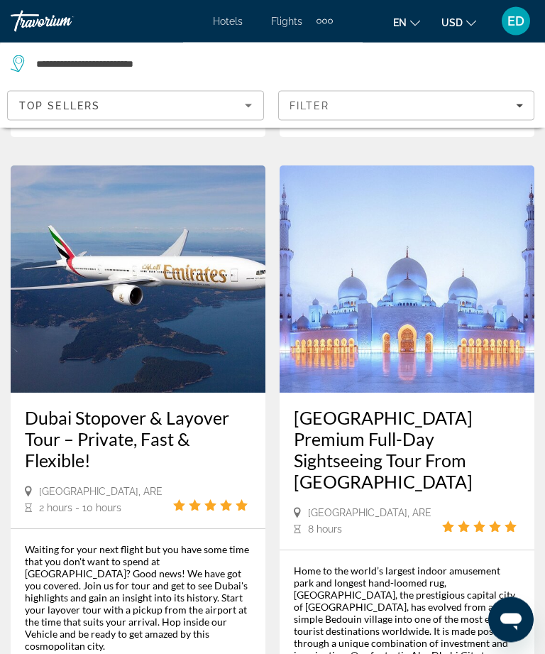
scroll to position [1549, 0]
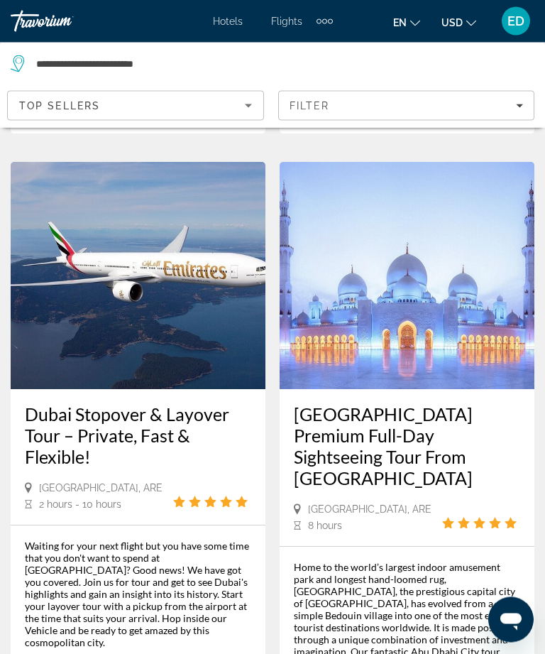
click at [320, 17] on div "Extra navigation items" at bounding box center [325, 21] width 16 height 21
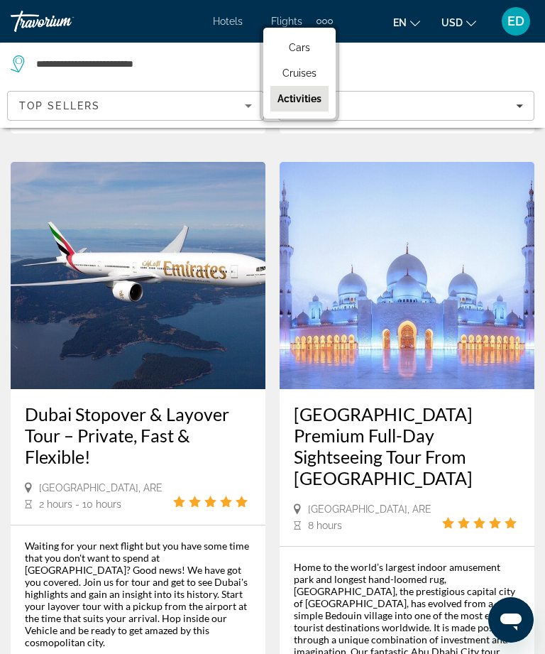
click at [525, 66] on app-activities-destinations-search "**********" at bounding box center [271, 64] width 521 height 43
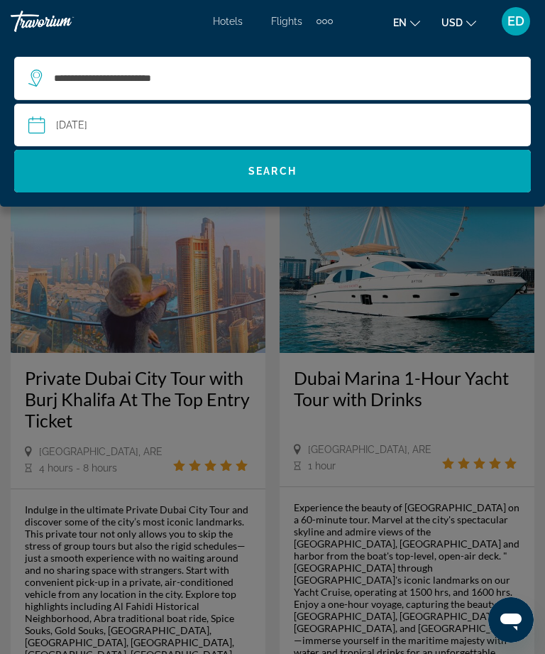
scroll to position [0, 0]
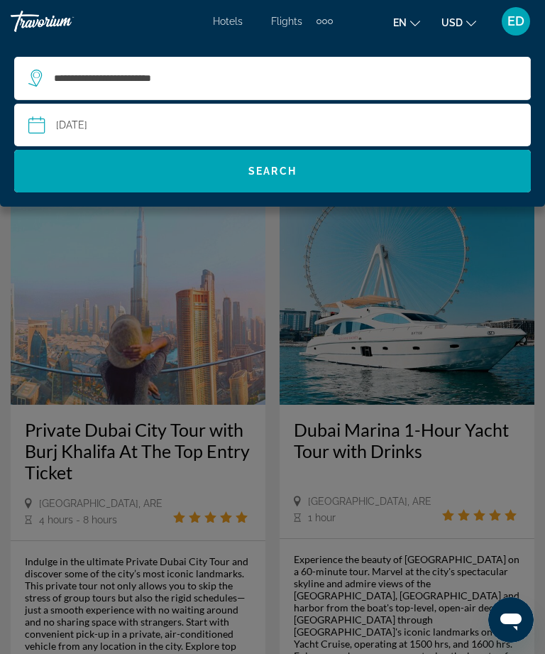
click at [320, 18] on div "Extra navigation items" at bounding box center [325, 21] width 16 height 21
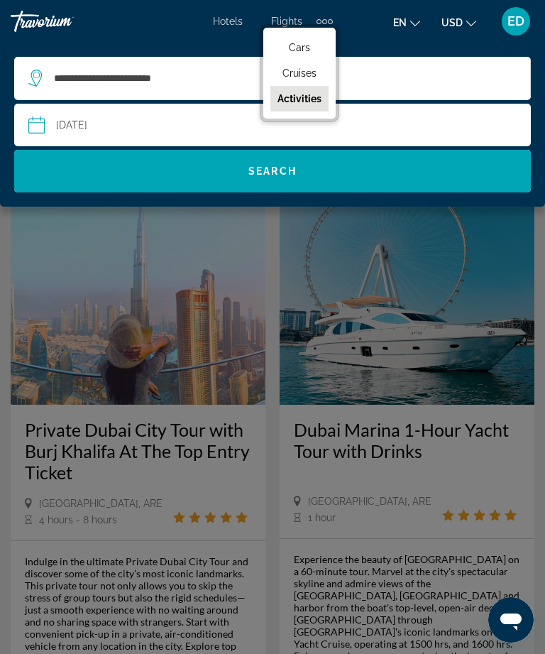
click at [305, 51] on span "Cars" at bounding box center [299, 47] width 21 height 11
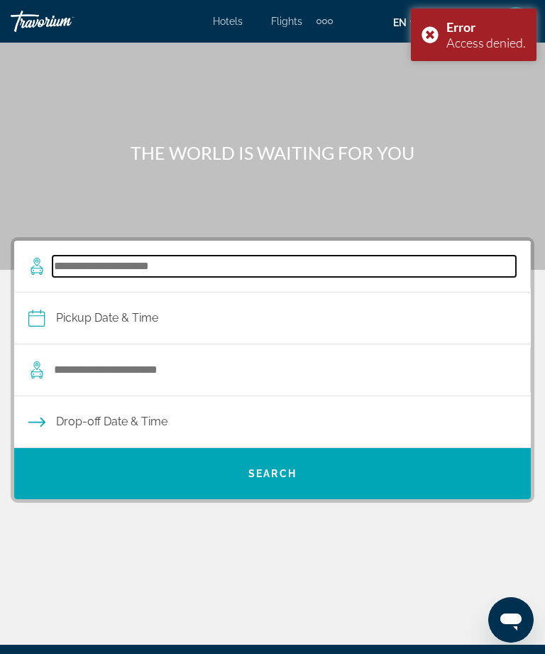
click at [408, 263] on input "Search pickup location" at bounding box center [285, 266] width 464 height 21
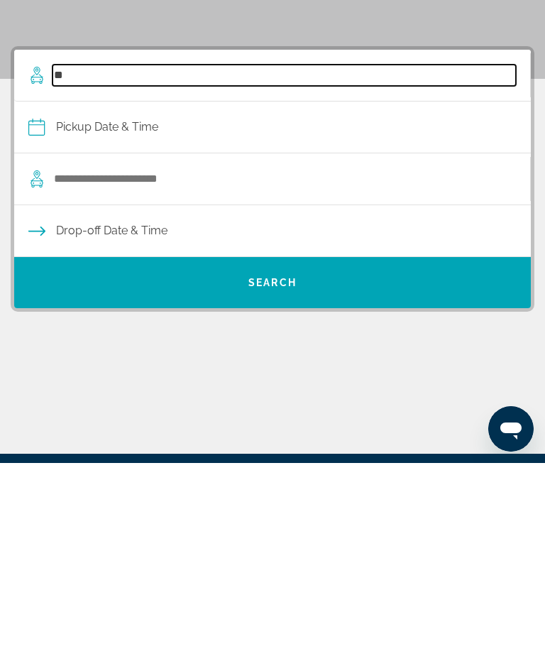
type input "*"
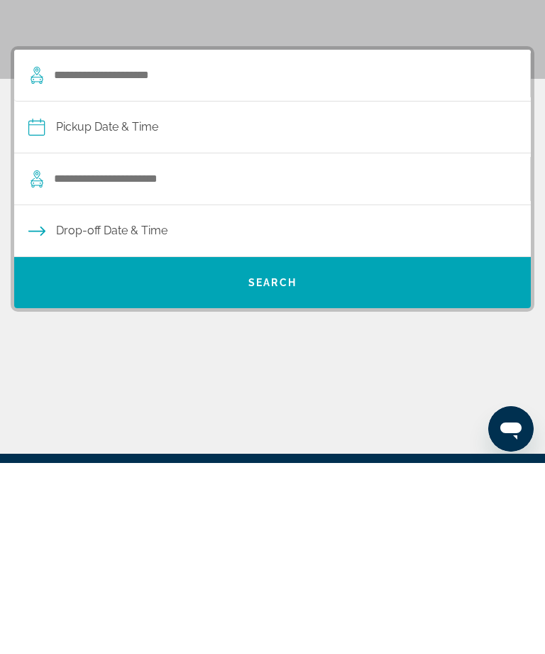
click at [420, 293] on input "Pickup date" at bounding box center [272, 320] width 523 height 55
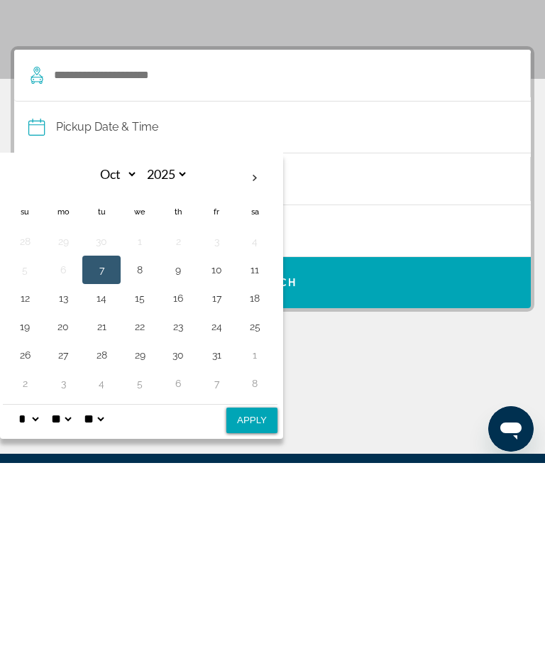
scroll to position [191, 0]
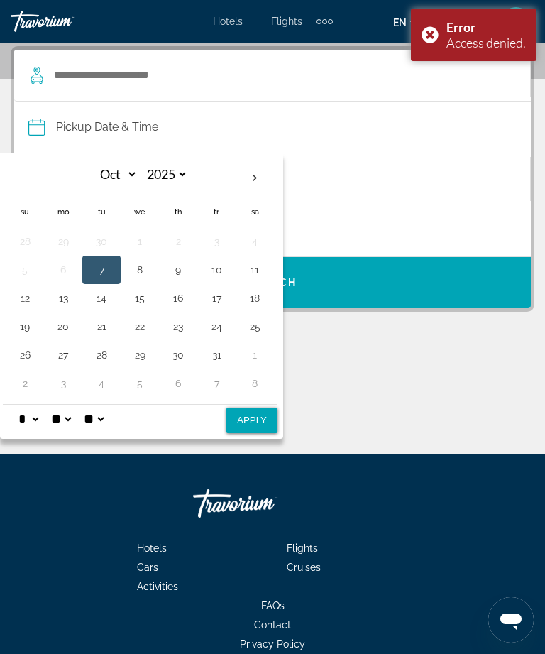
click at [246, 182] on th "Next month" at bounding box center [255, 178] width 38 height 31
click at [248, 179] on th "Next month" at bounding box center [255, 178] width 38 height 31
select select "**"
click at [217, 263] on button "12" at bounding box center [216, 270] width 23 height 20
click at [251, 299] on button "20" at bounding box center [255, 298] width 23 height 20
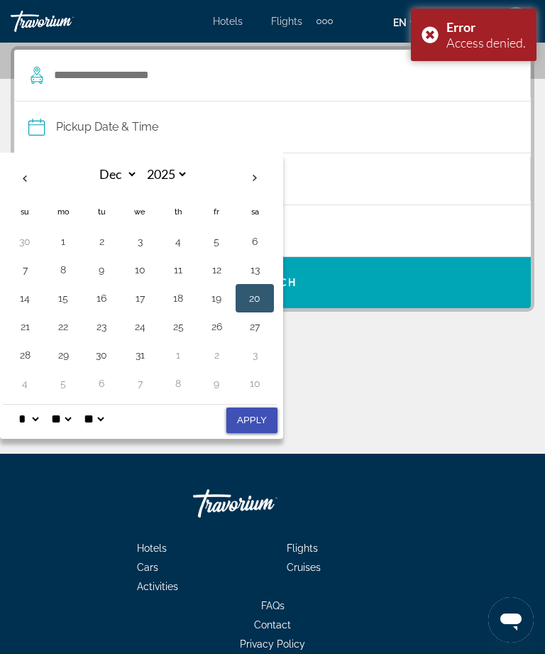
click at [261, 425] on button "Apply" at bounding box center [252, 421] width 51 height 26
type input "**********"
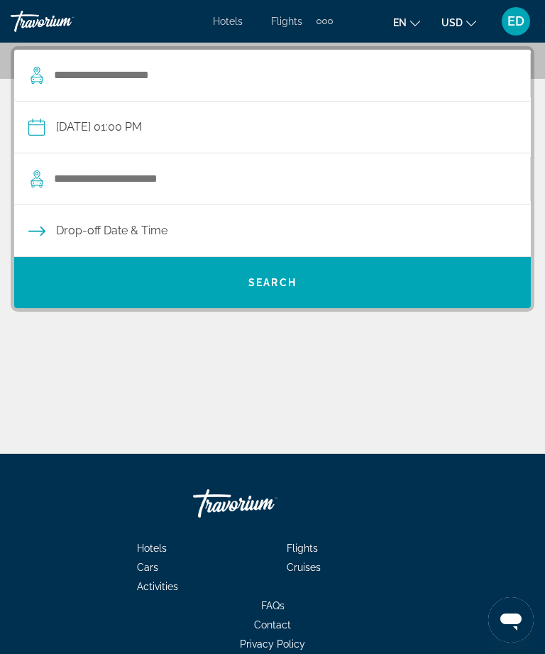
click at [312, 278] on span "Search" at bounding box center [272, 283] width 517 height 34
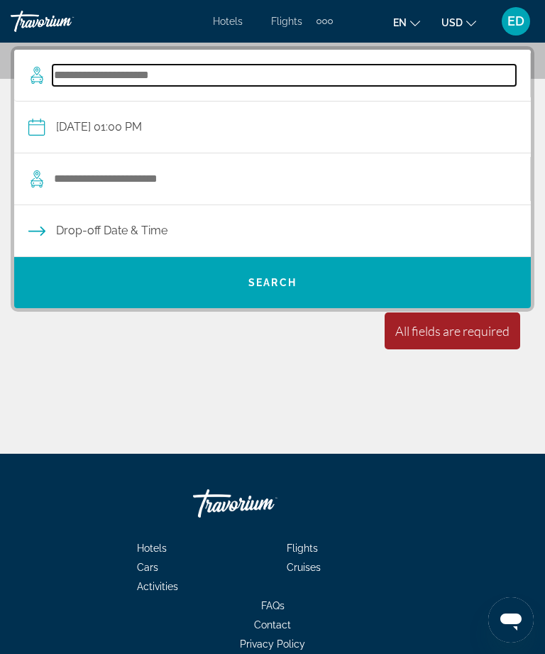
click at [231, 75] on input "Search pickup location" at bounding box center [285, 75] width 464 height 21
click at [99, 77] on input "Search pickup location" at bounding box center [285, 75] width 464 height 21
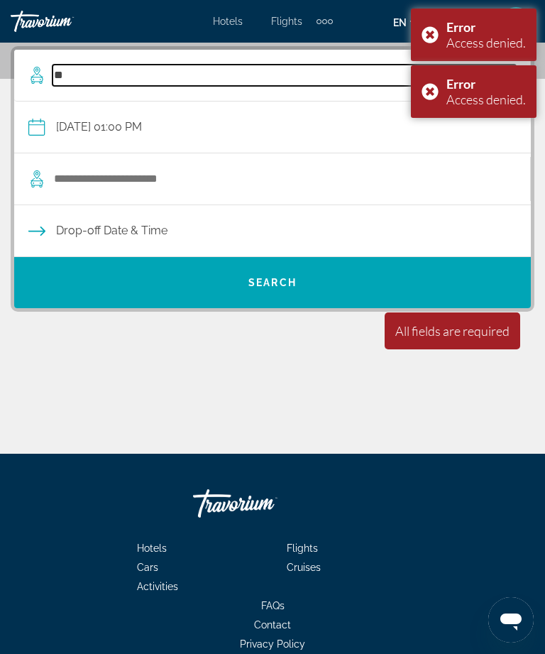
type input "*"
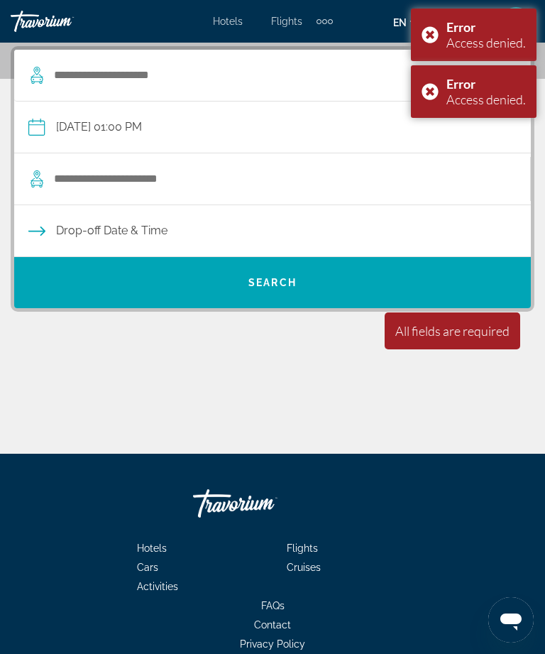
click at [427, 94] on div "Error Access denied." at bounding box center [474, 91] width 126 height 53
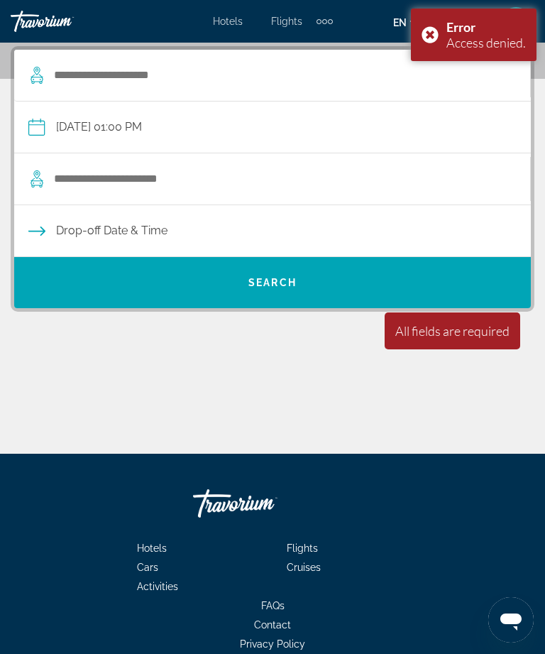
click at [428, 44] on div "Error Access denied." at bounding box center [474, 35] width 126 height 53
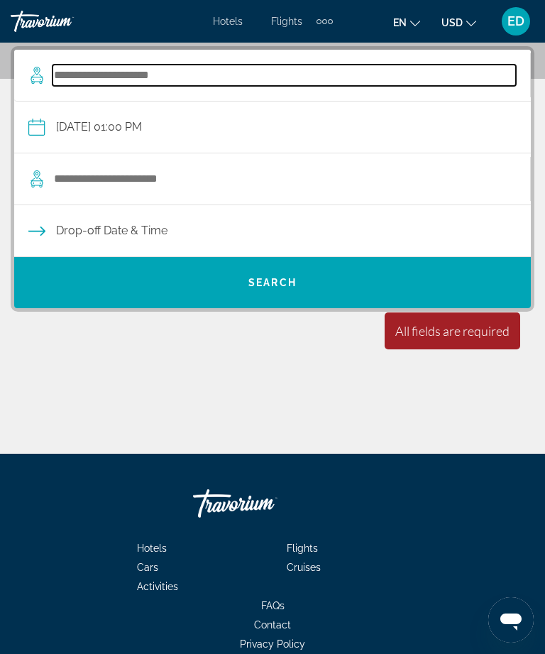
click at [214, 85] on input "Search pickup location" at bounding box center [285, 75] width 464 height 21
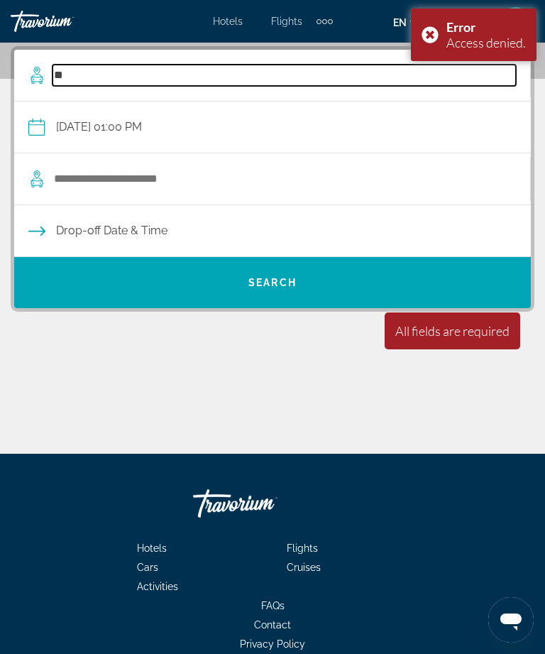
type input "*"
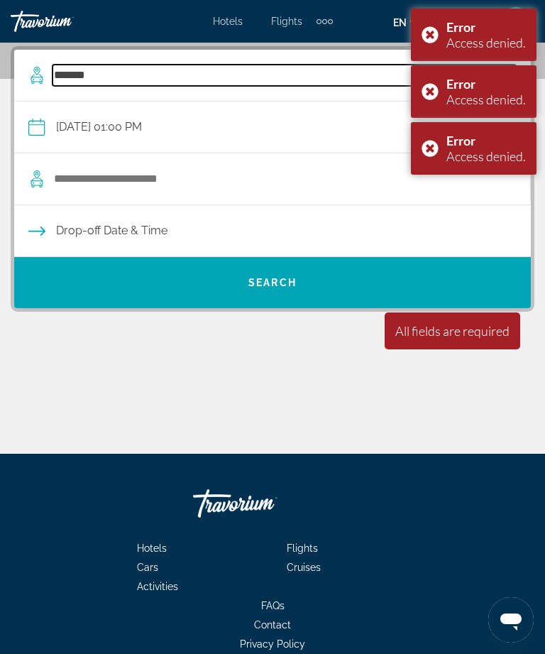
type input "*******"
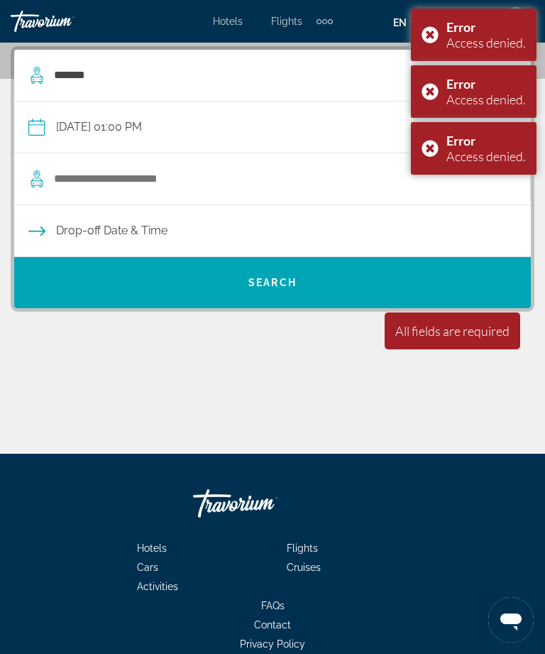
click at [156, 178] on input "Search dropoff location" at bounding box center [285, 178] width 464 height 21
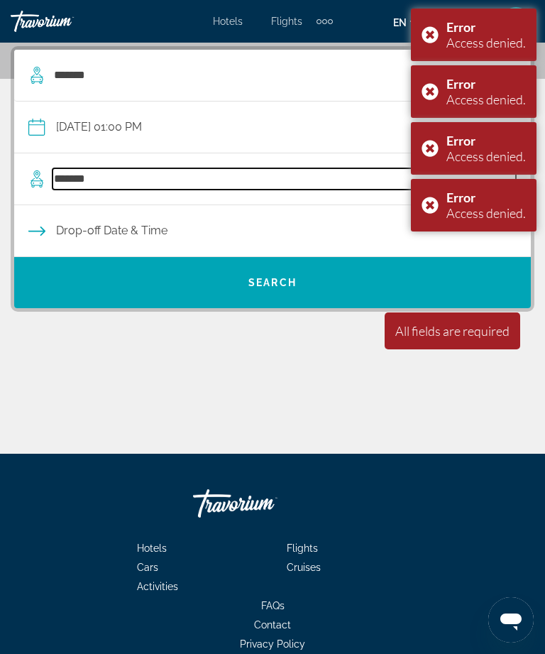
type input "*******"
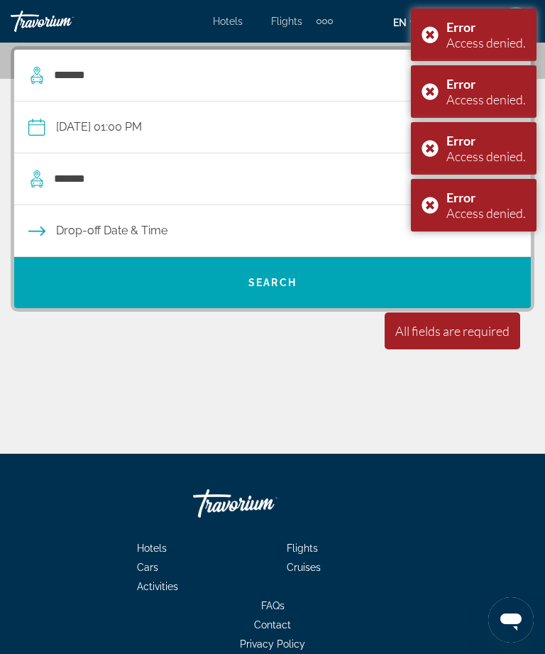
click at [151, 126] on input "**********" at bounding box center [272, 129] width 523 height 55
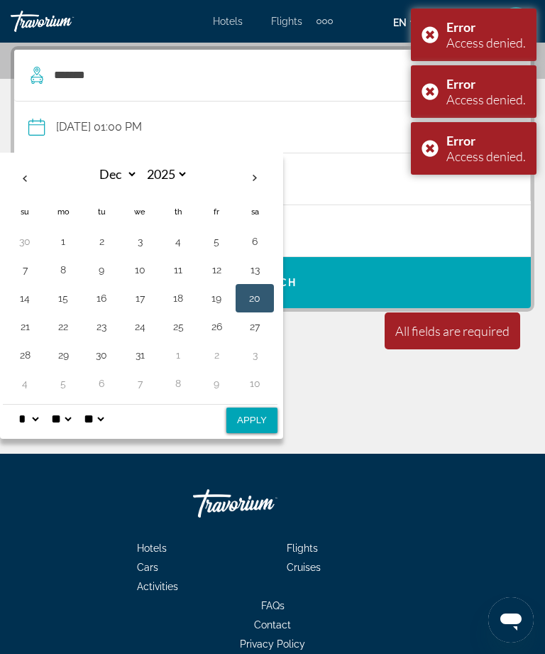
click at [216, 264] on button "12" at bounding box center [216, 270] width 23 height 20
click at [258, 427] on button "Apply" at bounding box center [252, 421] width 51 height 26
type input "**********"
select select "**"
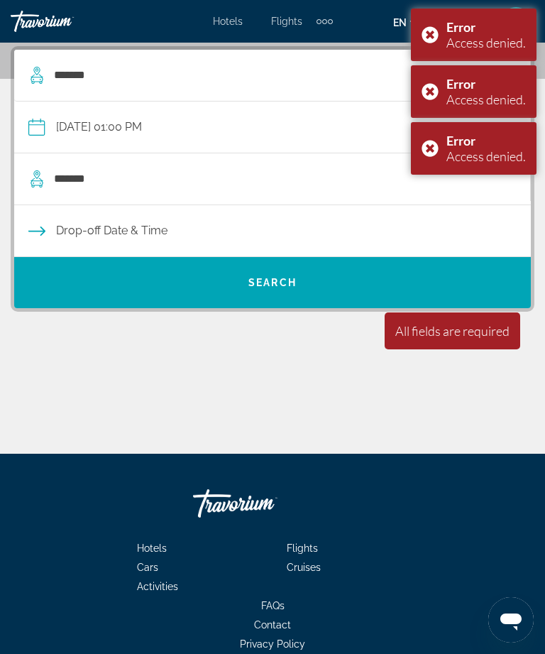
click at [170, 237] on input "Drop-off date" at bounding box center [272, 232] width 523 height 55
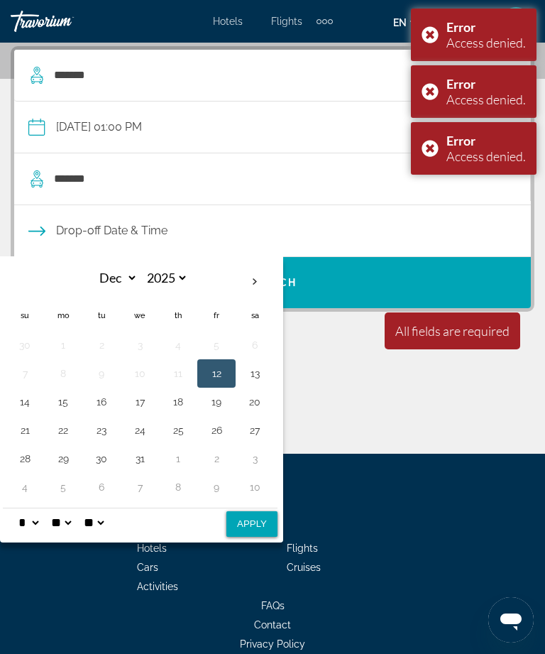
click at [253, 404] on button "20" at bounding box center [255, 402] width 23 height 20
click at [263, 530] on button "Apply" at bounding box center [252, 524] width 51 height 26
type input "**********"
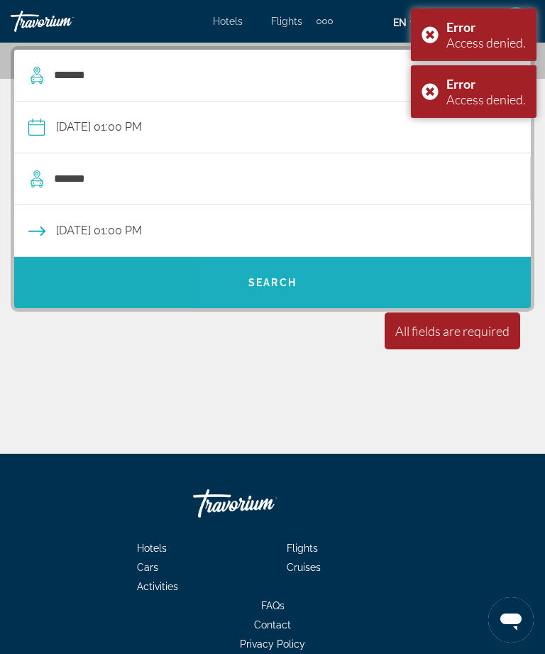
click at [372, 280] on span "Search" at bounding box center [272, 283] width 517 height 34
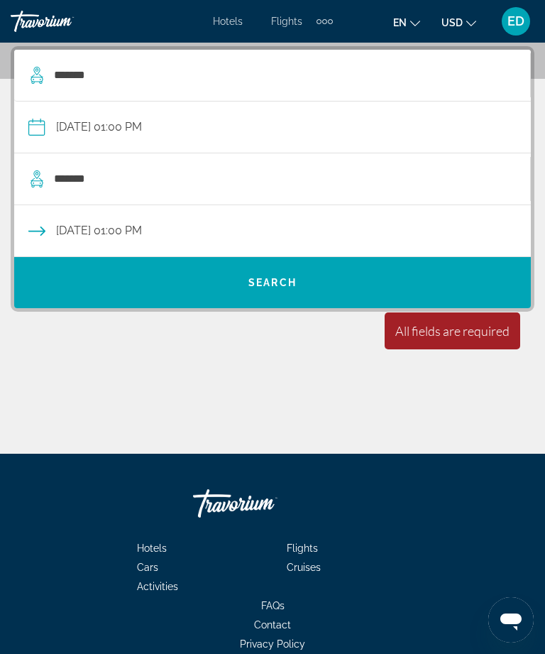
click at [397, 290] on span "Search" at bounding box center [272, 283] width 517 height 34
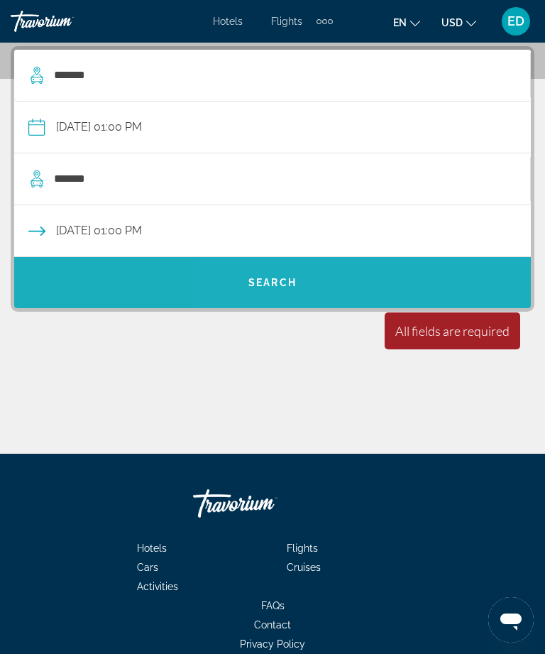
click at [398, 293] on span "Search" at bounding box center [272, 283] width 517 height 34
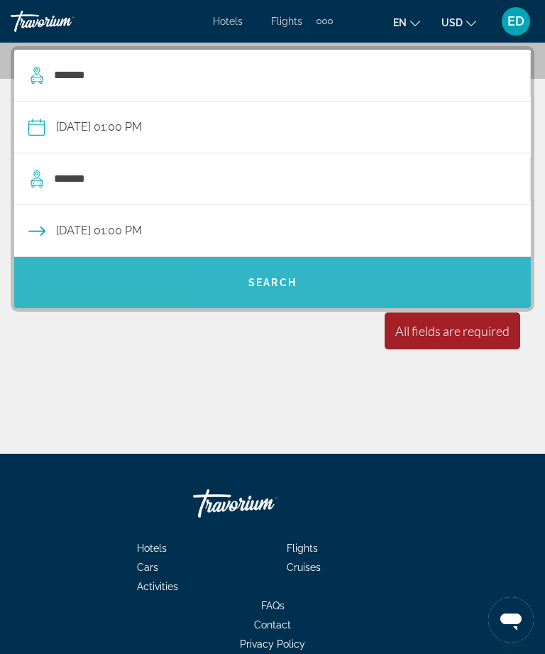
click at [400, 293] on span "Search" at bounding box center [272, 283] width 517 height 34
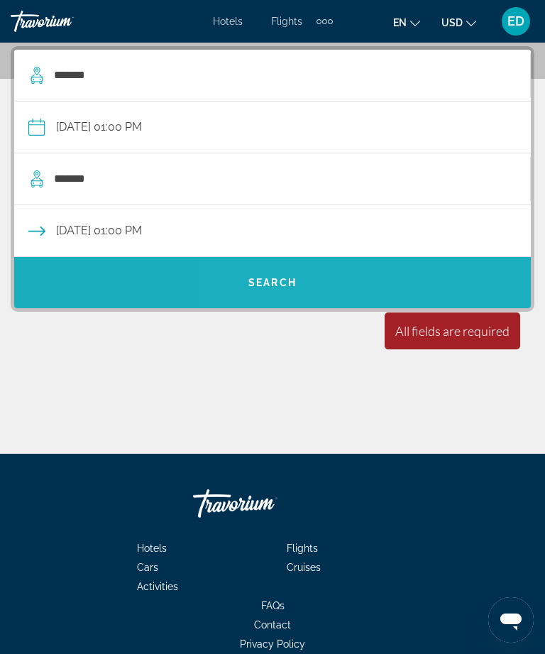
click at [400, 293] on span "Search" at bounding box center [272, 283] width 517 height 34
click at [397, 295] on span "Search" at bounding box center [272, 283] width 517 height 34
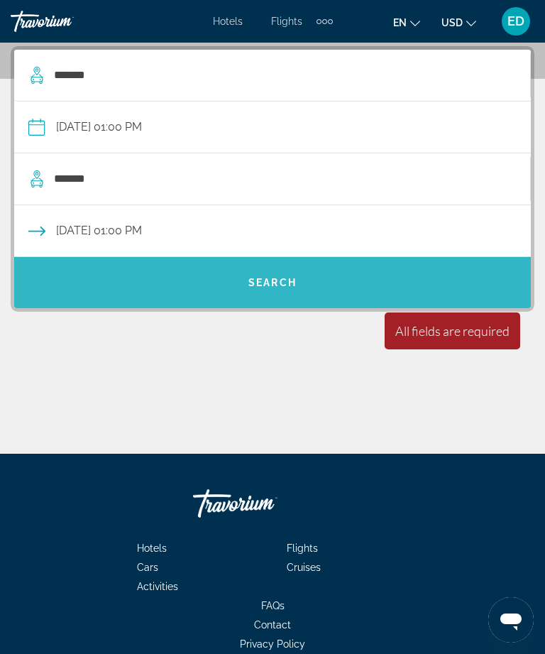
click at [396, 294] on span "Search" at bounding box center [272, 283] width 517 height 34
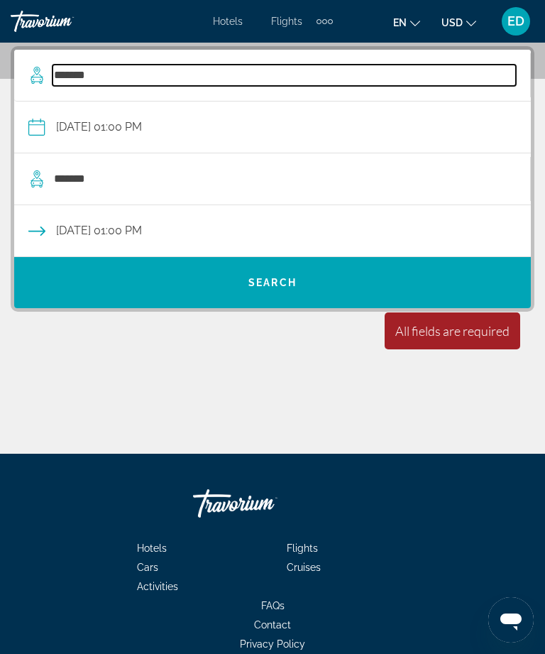
click at [53, 84] on input "*******" at bounding box center [285, 75] width 464 height 21
click at [320, 82] on input "*******" at bounding box center [285, 75] width 464 height 21
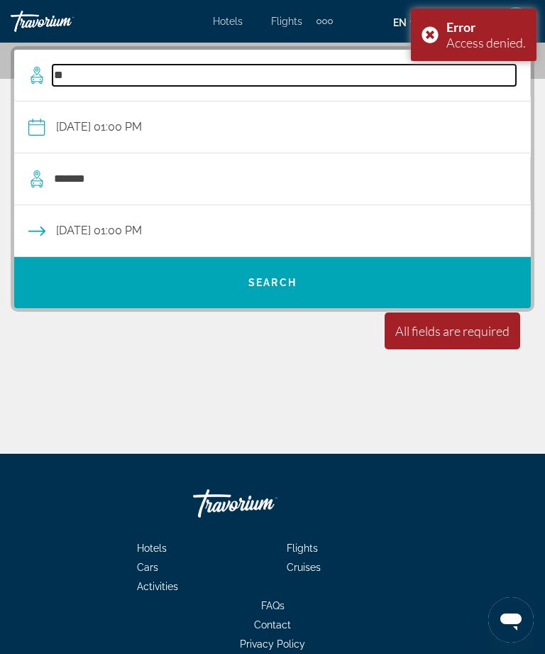
type input "*"
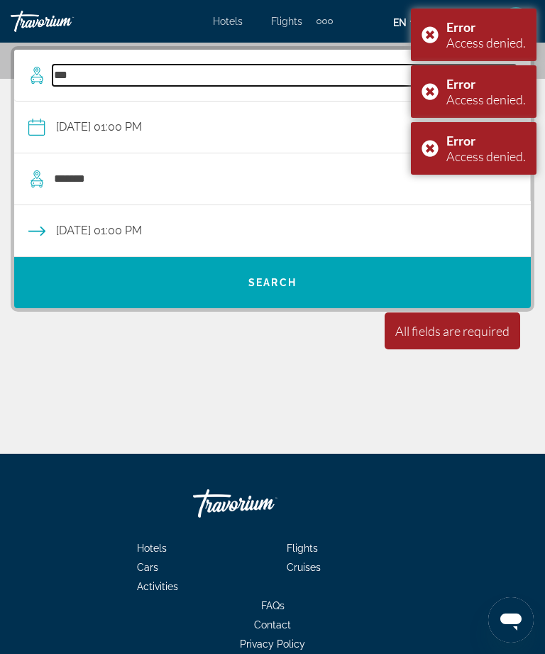
type input "***"
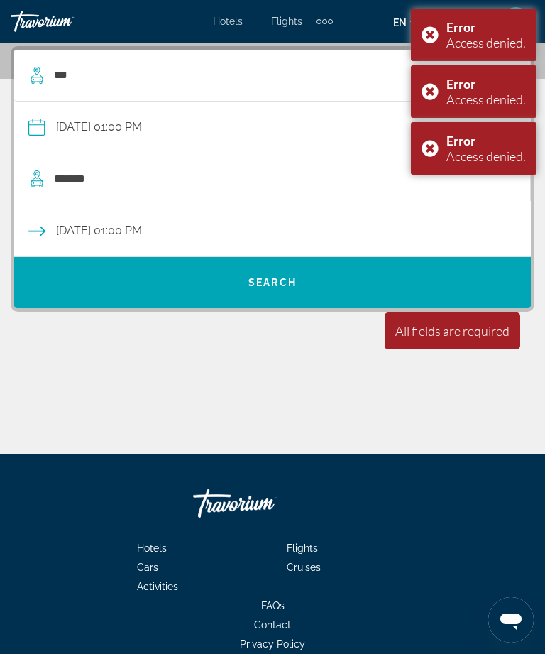
click at [282, 356] on div "Main content" at bounding box center [273, 400] width 524 height 107
click at [423, 38] on div "Error Access denied." at bounding box center [474, 35] width 126 height 53
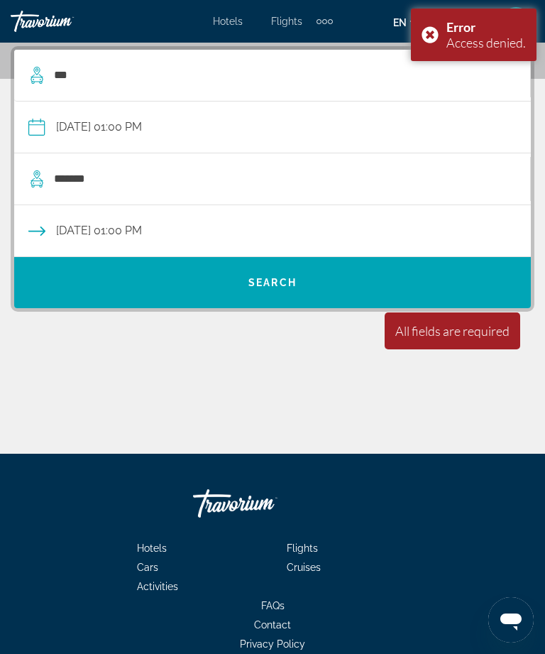
click at [430, 33] on div "Error Access denied." at bounding box center [474, 35] width 126 height 53
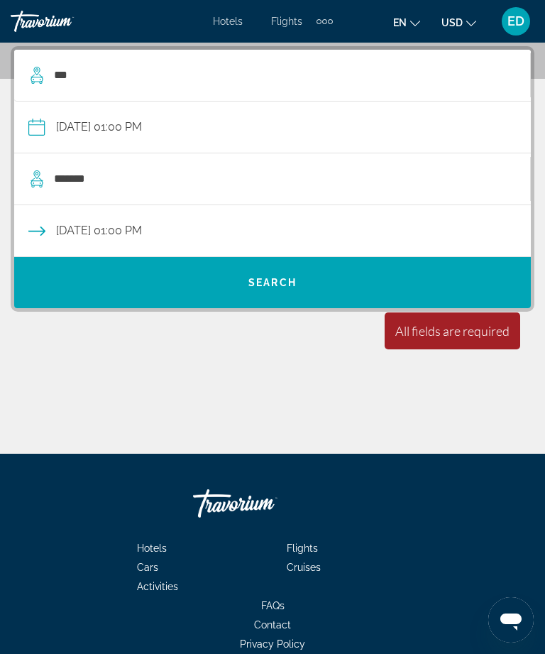
click at [317, 23] on div "Extra navigation items" at bounding box center [319, 21] width 5 height 5
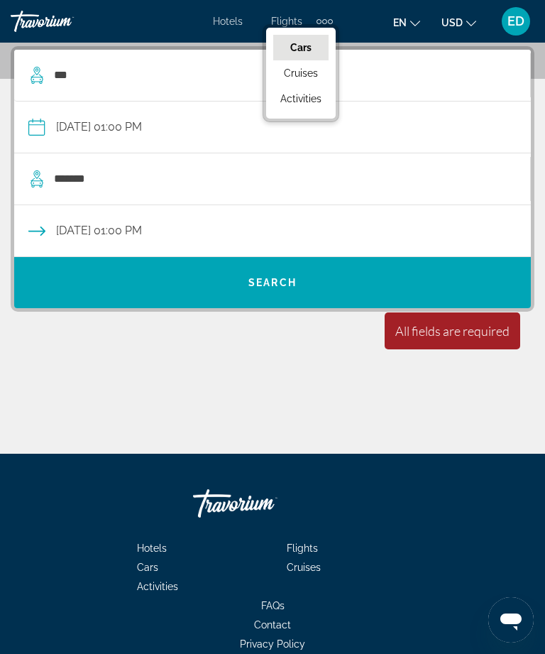
click at [217, 26] on span "Hotels" at bounding box center [228, 21] width 30 height 11
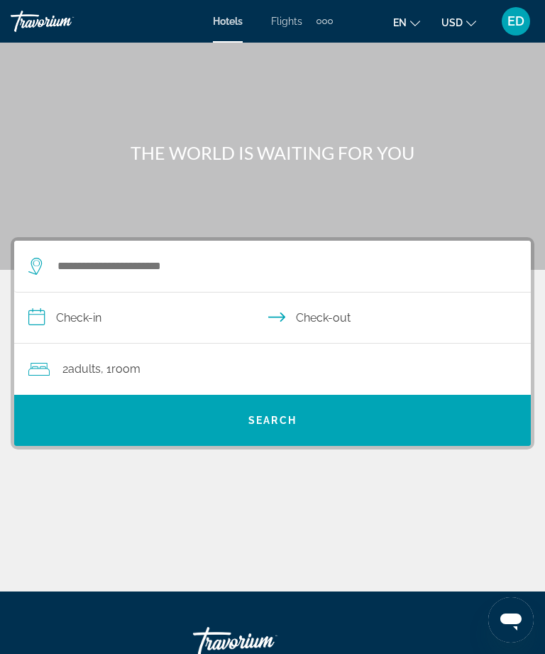
click at [317, 23] on div "Extra navigation items" at bounding box center [325, 21] width 16 height 21
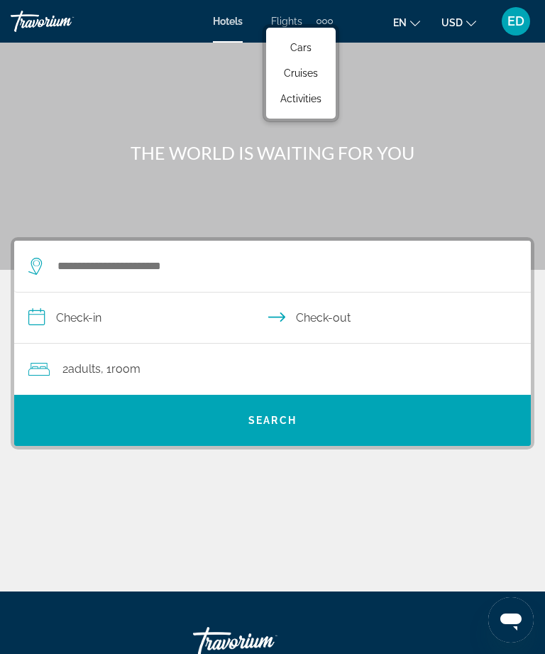
click at [224, 27] on span "Hotels" at bounding box center [228, 21] width 30 height 11
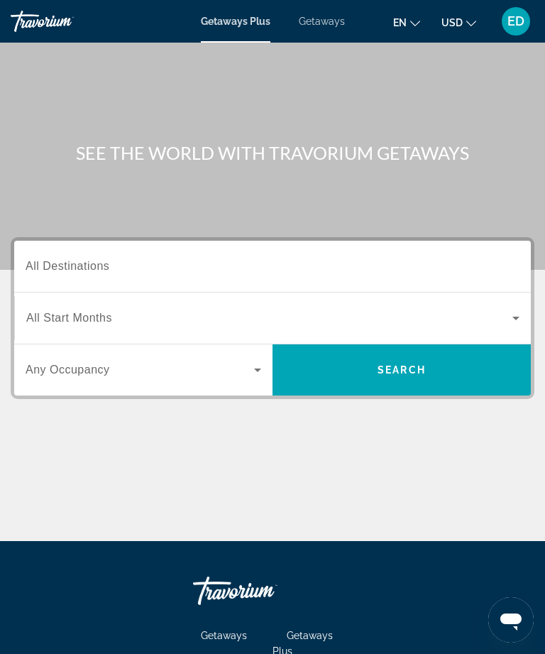
click at [268, 262] on input "Destination All Destinations" at bounding box center [273, 266] width 494 height 17
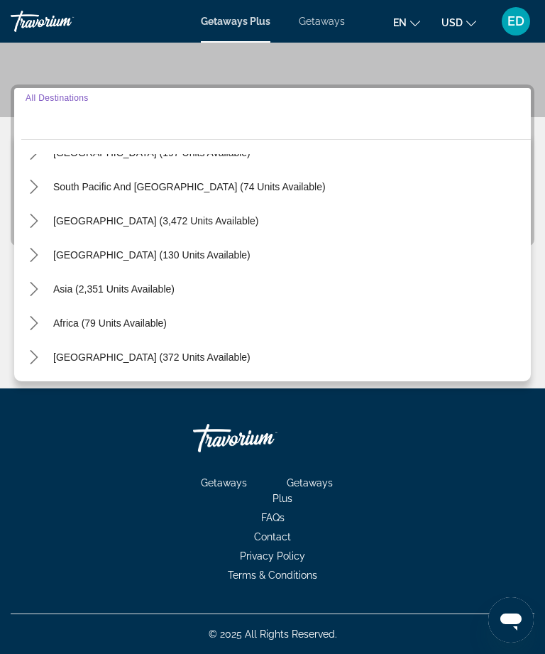
scroll to position [230, 0]
click at [37, 359] on icon "Toggle Middle East (372 units available) submenu" at bounding box center [34, 357] width 14 height 14
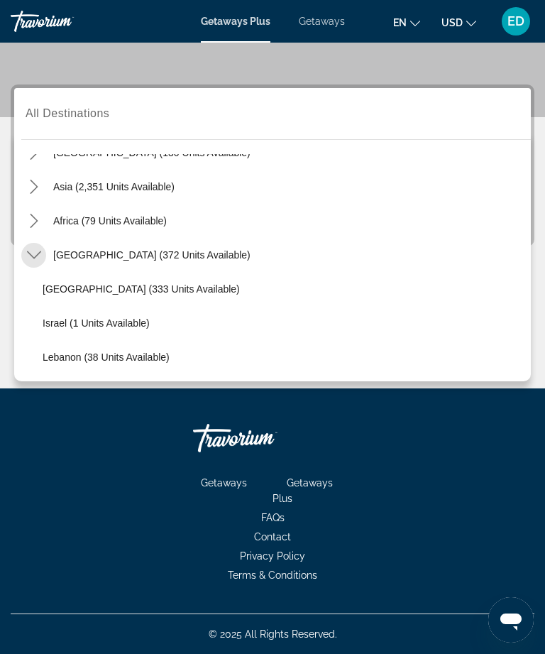
click at [43, 252] on mat-icon "Toggle Middle East (372 units available) submenu" at bounding box center [33, 255] width 25 height 25
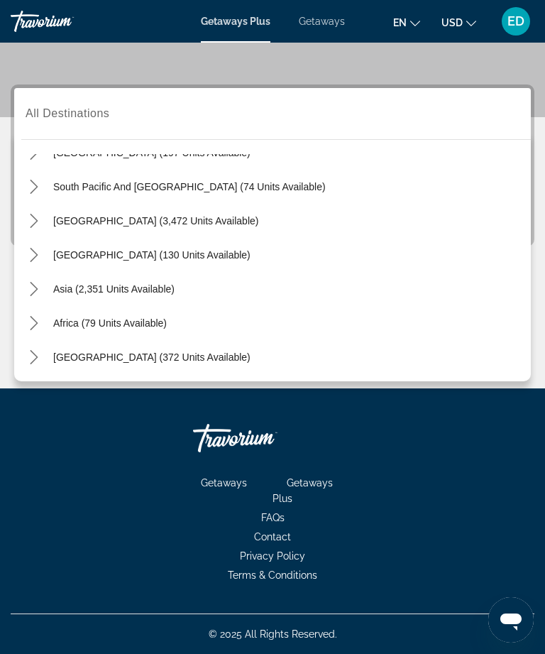
click at [33, 315] on mat-icon "Toggle Africa (79 units available) submenu" at bounding box center [33, 323] width 25 height 25
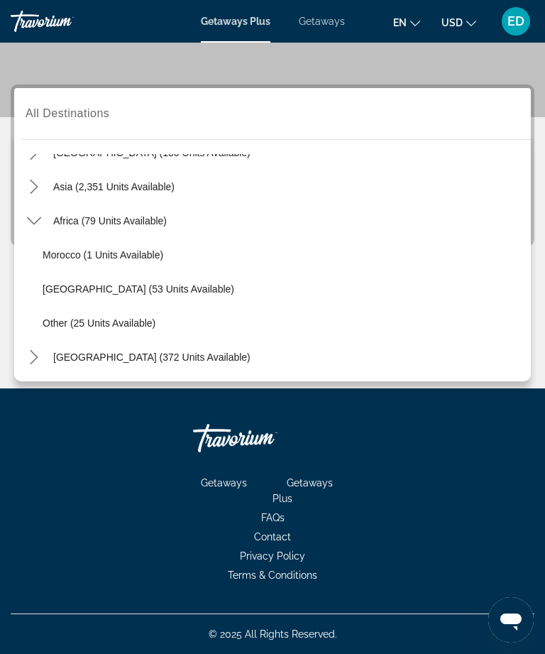
click at [34, 229] on mat-icon "Toggle Africa (79 units available) submenu" at bounding box center [33, 221] width 25 height 25
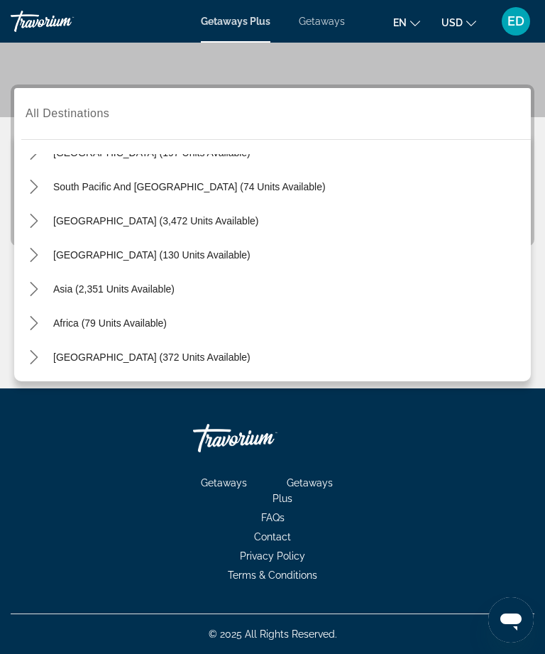
click at [43, 282] on mat-icon "Toggle Asia (2,351 units available) submenu" at bounding box center [33, 289] width 25 height 25
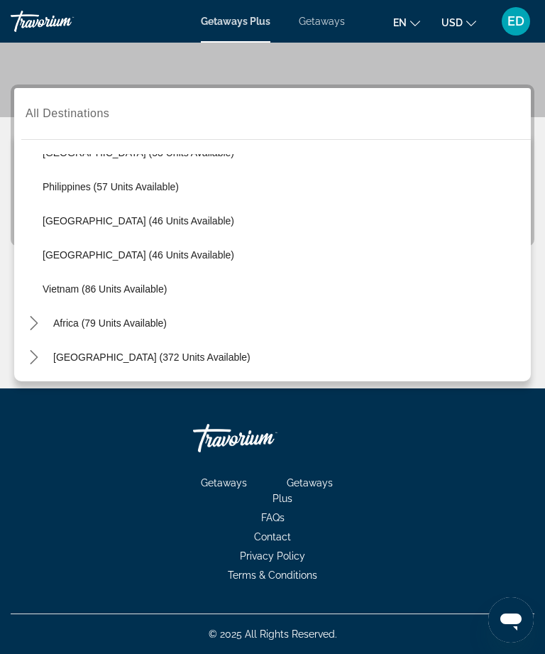
scroll to position [571, 0]
click at [36, 355] on icon "Toggle Middle East (372 units available) submenu" at bounding box center [34, 357] width 8 height 14
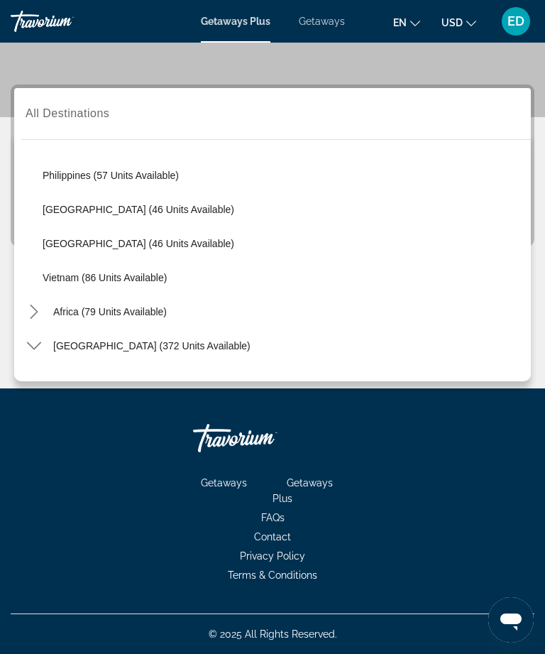
scroll to position [587, 0]
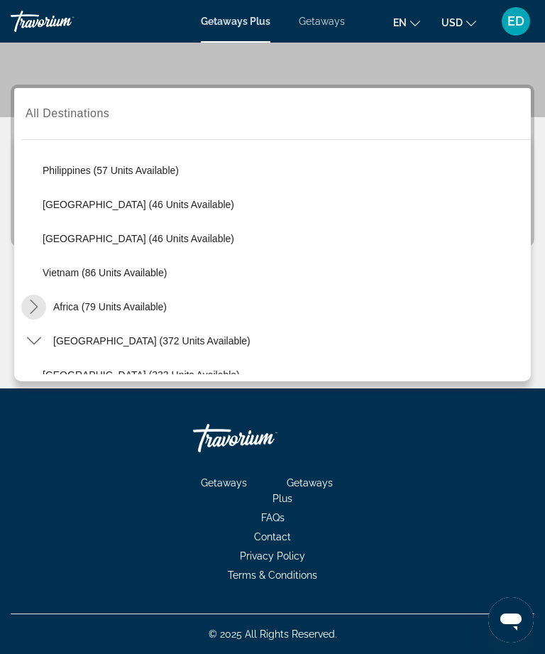
click at [36, 309] on icon "Toggle Africa (79 units available) submenu" at bounding box center [34, 307] width 8 height 14
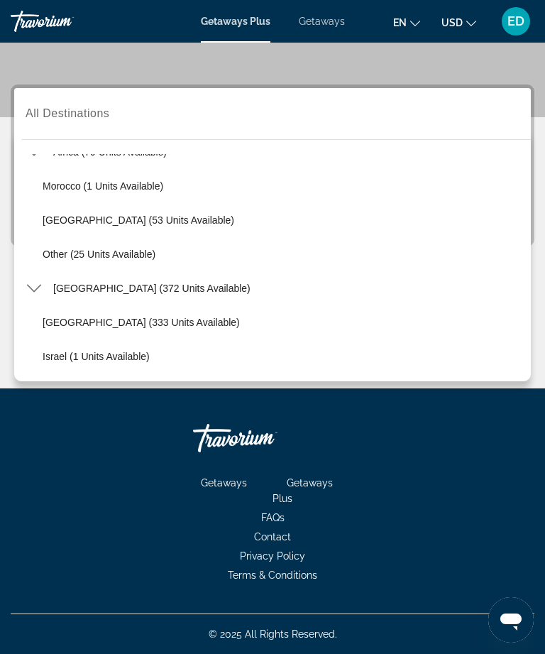
scroll to position [741, 0]
click at [132, 263] on span "Select destination: Other (25 units available)" at bounding box center [284, 255] width 496 height 34
type input "**********"
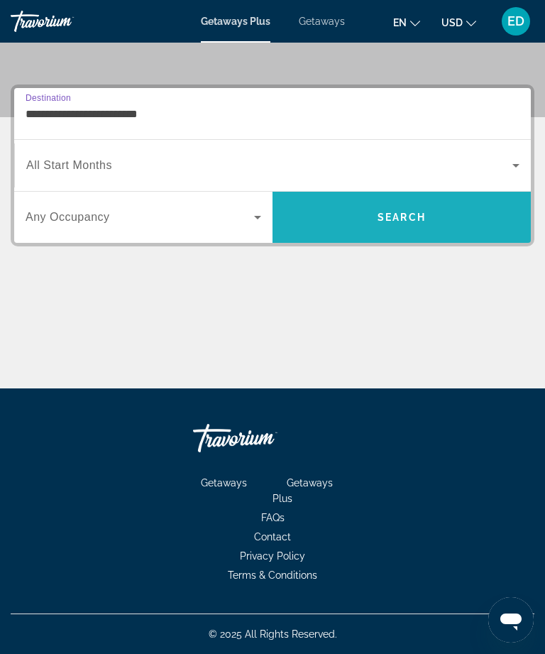
click at [410, 224] on span "Search" at bounding box center [402, 217] width 258 height 34
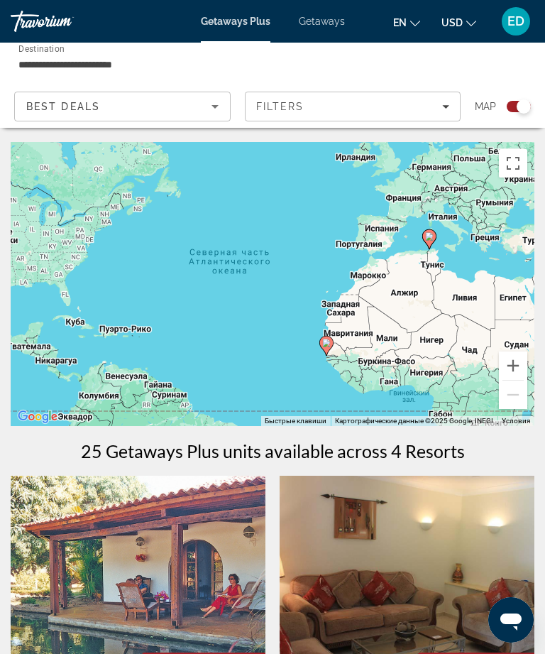
click at [196, 102] on div "Best Deals" at bounding box center [118, 106] width 185 height 17
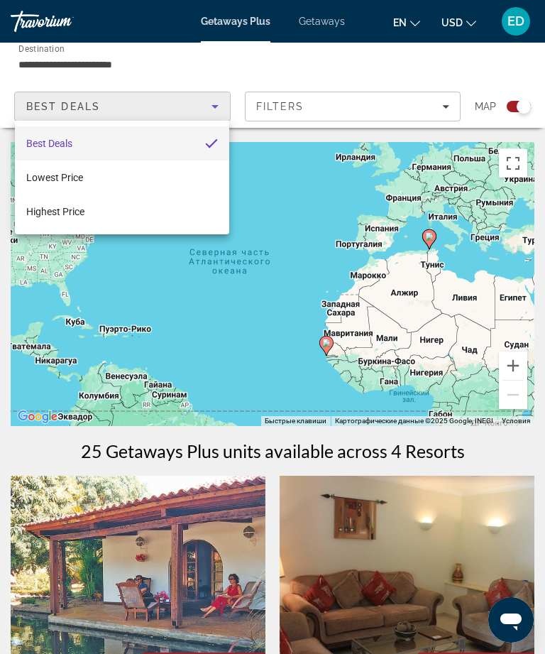
click at [87, 55] on div at bounding box center [272, 327] width 545 height 654
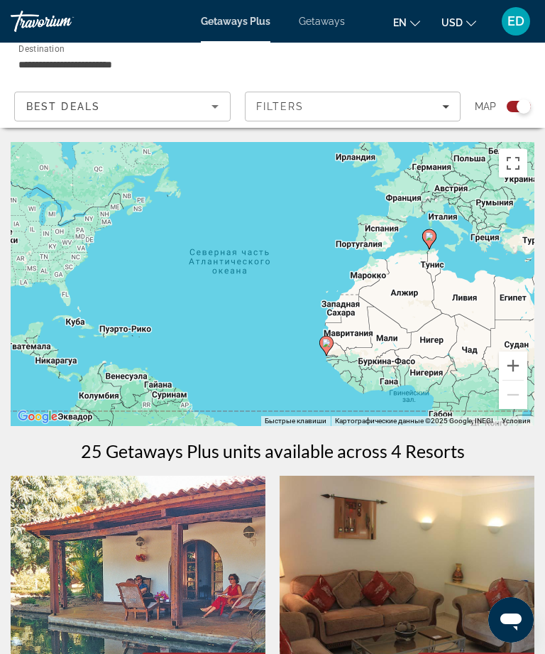
click at [83, 69] on input "**********" at bounding box center [184, 64] width 332 height 17
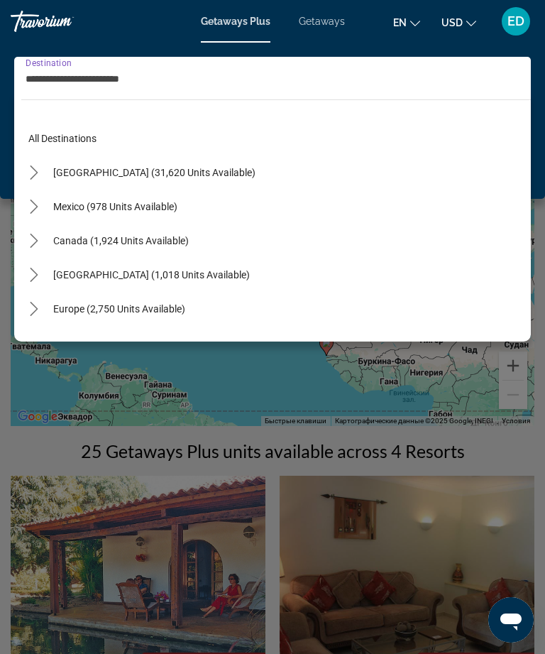
scroll to position [332, 0]
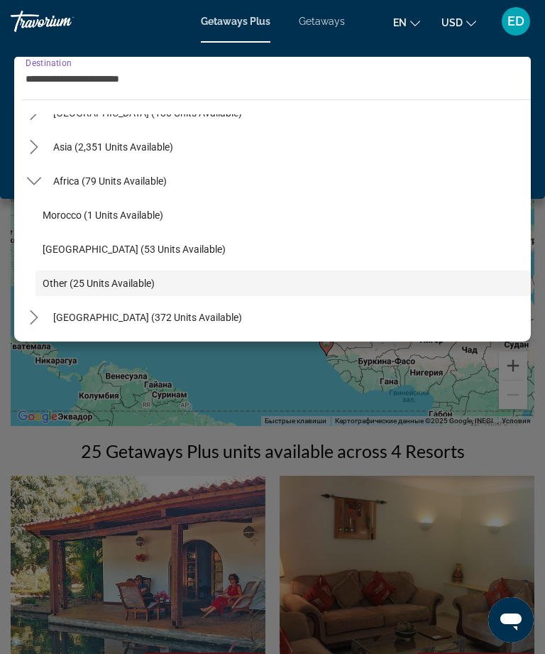
click at [43, 170] on mat-icon "Toggle Africa (79 units available) submenu" at bounding box center [33, 181] width 25 height 25
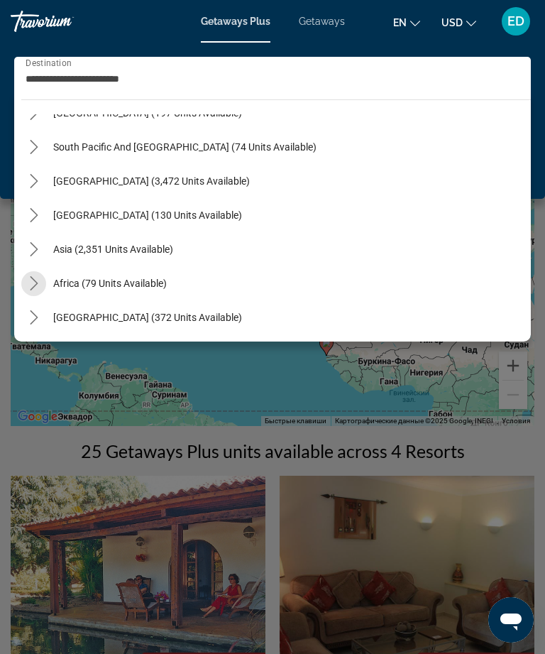
scroll to position [230, 0]
click at [44, 315] on mat-icon "Toggle Middle East (372 units available) submenu" at bounding box center [33, 317] width 25 height 25
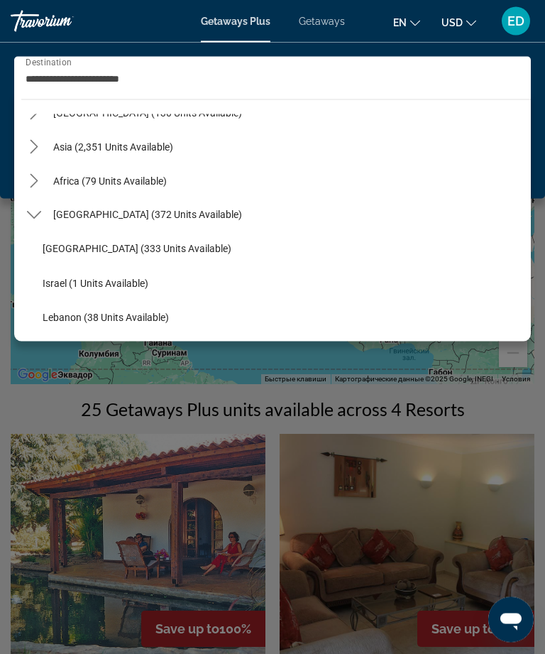
scroll to position [42, 0]
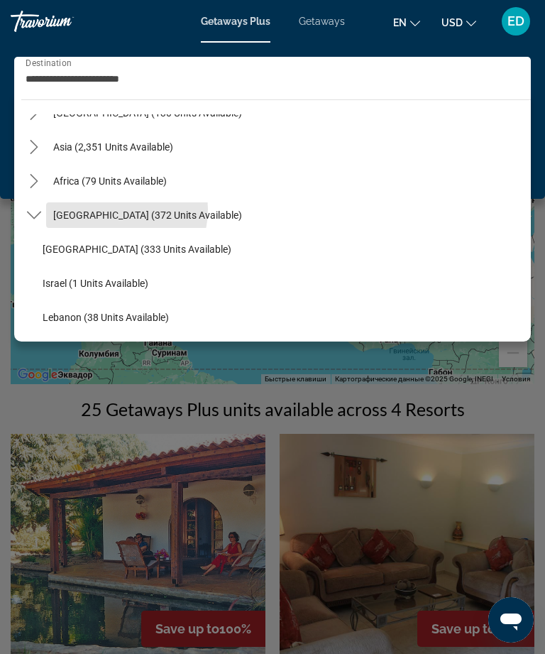
click at [105, 209] on span "Middle East (372 units available)" at bounding box center [147, 214] width 189 height 11
type input "**********"
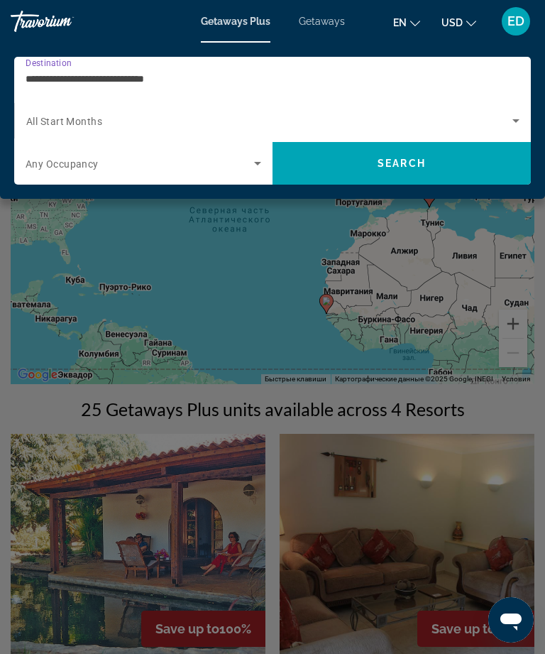
click at [462, 159] on span "Search" at bounding box center [402, 163] width 258 height 34
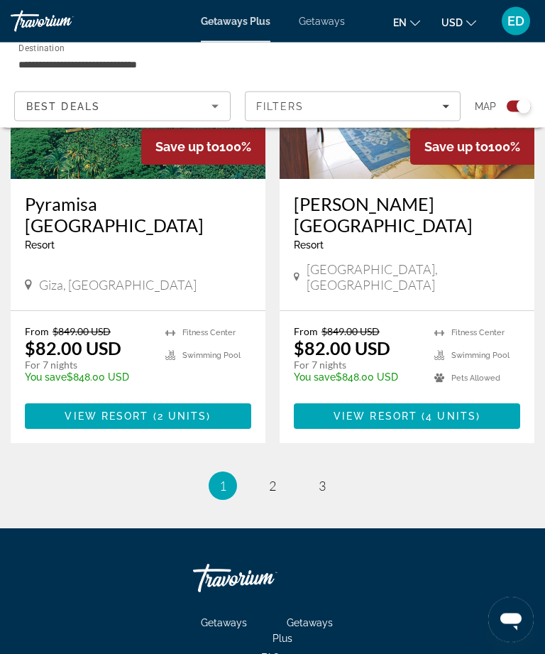
scroll to position [3044, 0]
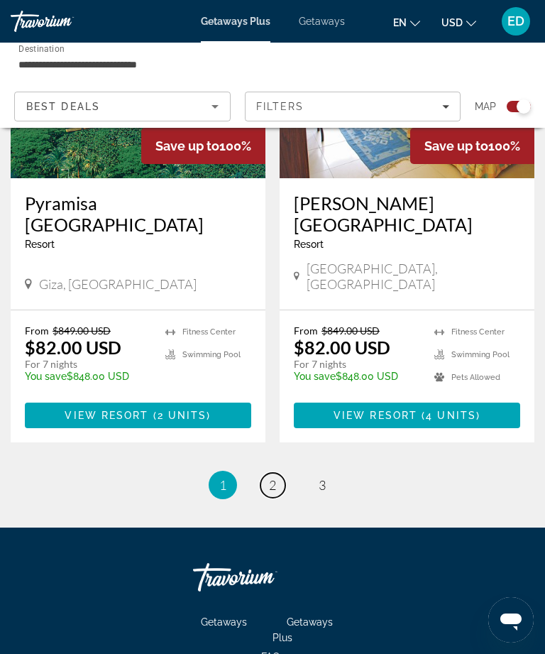
click at [275, 473] on link "page 2" at bounding box center [273, 485] width 25 height 25
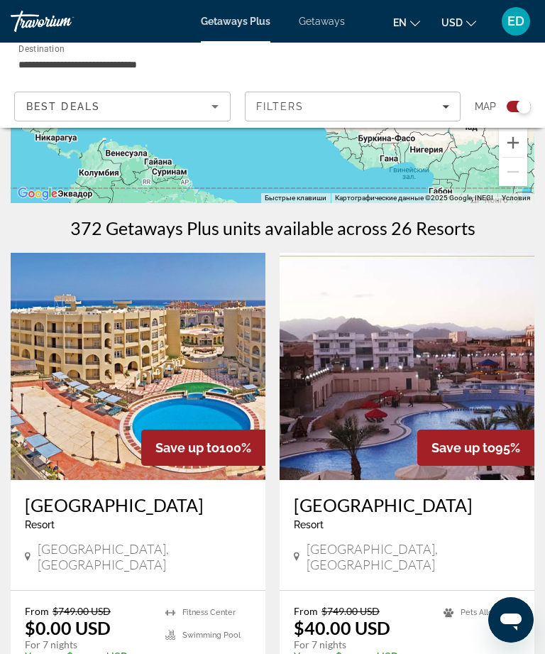
scroll to position [145, 0]
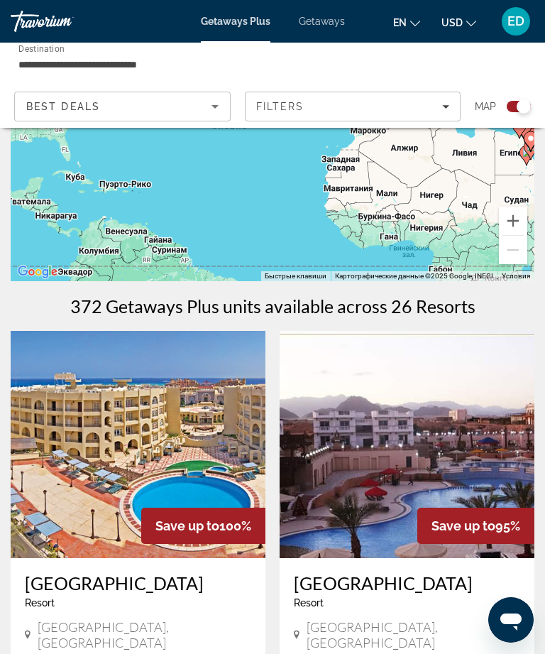
click at [313, 19] on span "Getaways" at bounding box center [322, 21] width 46 height 11
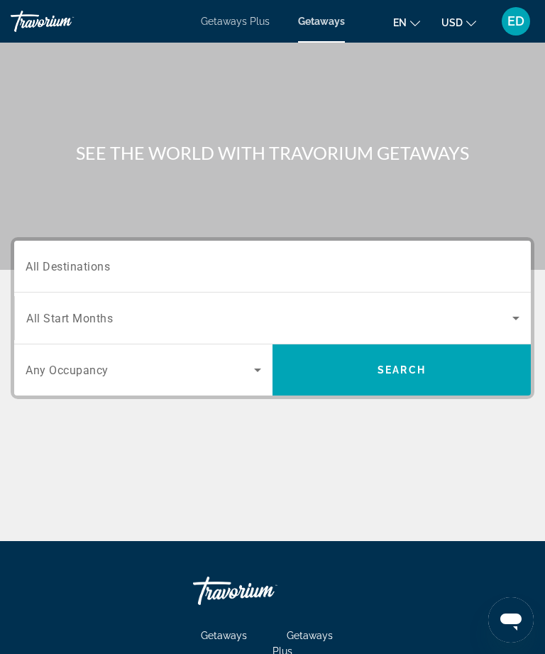
click at [243, 261] on input "Destination All Destinations" at bounding box center [273, 266] width 494 height 17
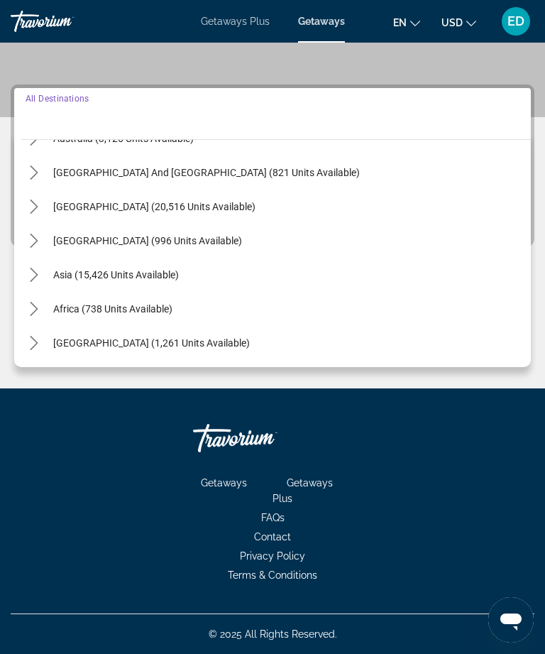
scroll to position [230, 0]
click at [35, 339] on icon "Toggle Middle East (1,261 units available) submenu" at bounding box center [34, 343] width 14 height 14
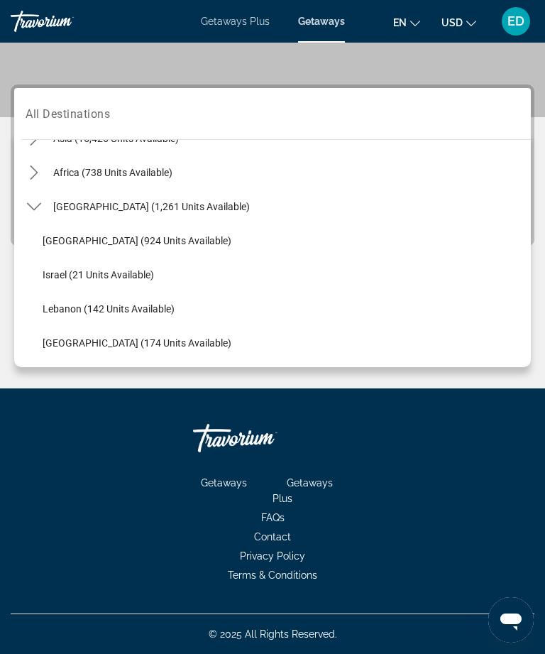
scroll to position [366, 0]
click at [209, 336] on span "Select destination: United Arab Emirates (174 units available)" at bounding box center [284, 343] width 496 height 34
type input "**********"
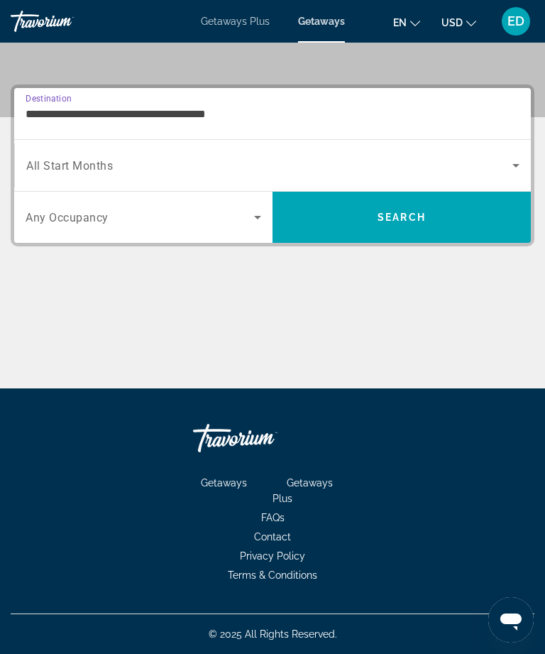
click at [268, 173] on span "Search widget" at bounding box center [269, 165] width 486 height 17
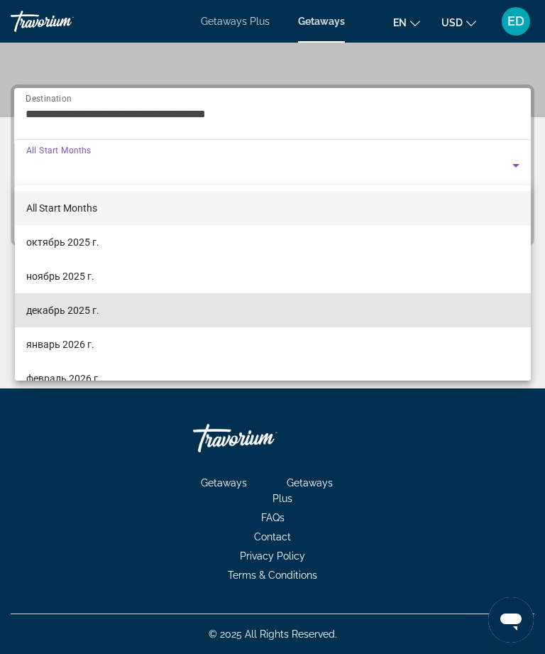
click at [81, 317] on span "декабрь 2025 г." at bounding box center [62, 310] width 73 height 17
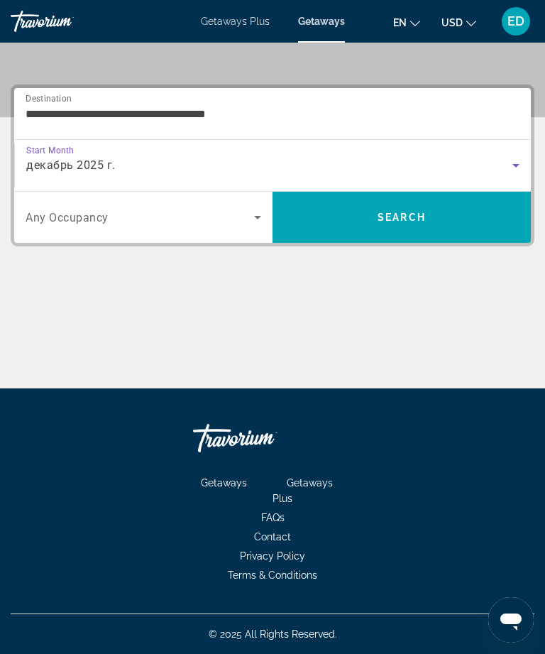
click at [470, 219] on span "Search" at bounding box center [402, 217] width 258 height 34
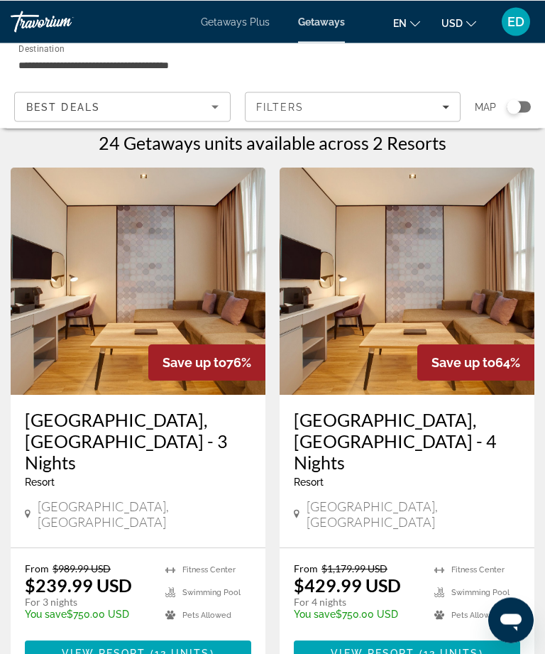
scroll to position [11, 0]
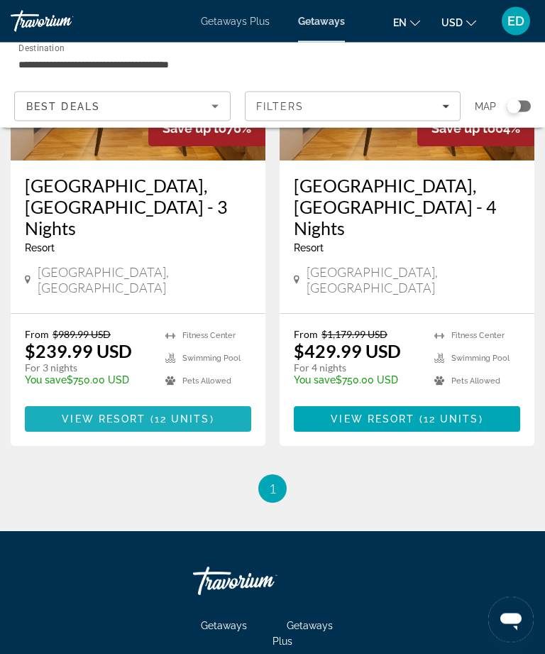
click at [172, 414] on span "12 units" at bounding box center [182, 419] width 55 height 11
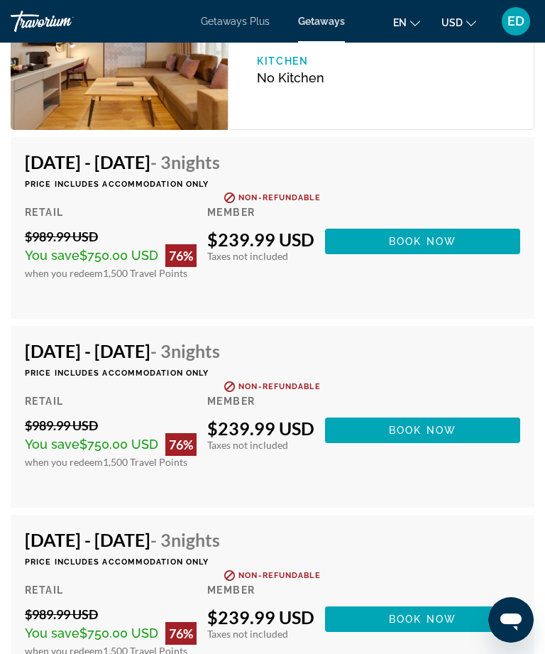
scroll to position [2530, 0]
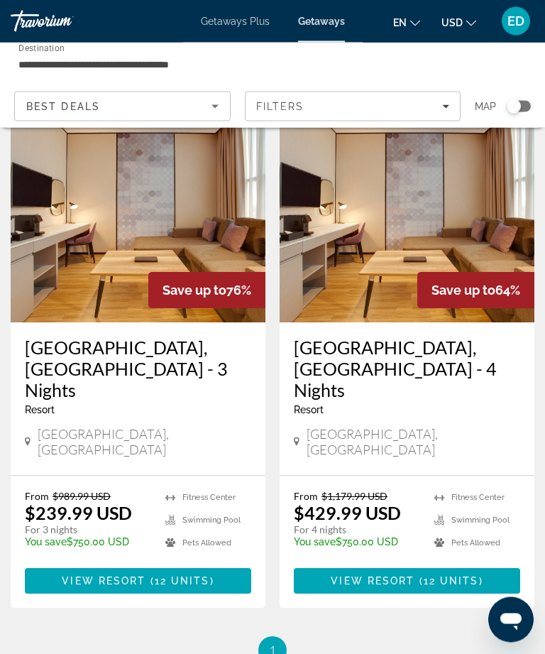
scroll to position [82, 0]
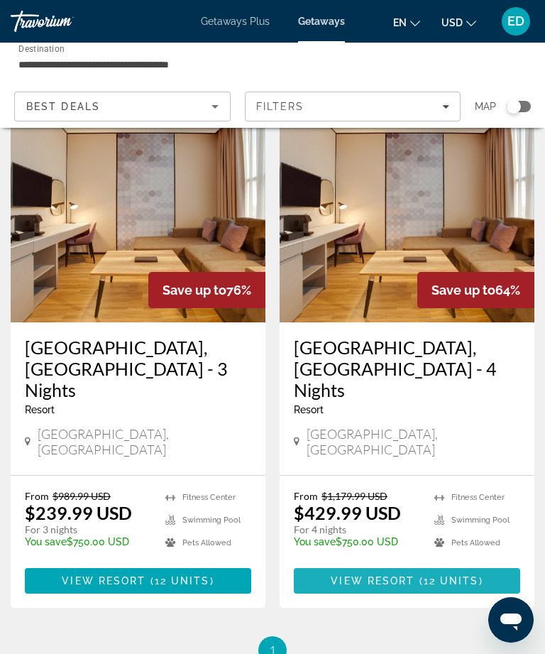
click at [454, 575] on span "12 units" at bounding box center [451, 580] width 55 height 11
